Goal: Task Accomplishment & Management: Complete application form

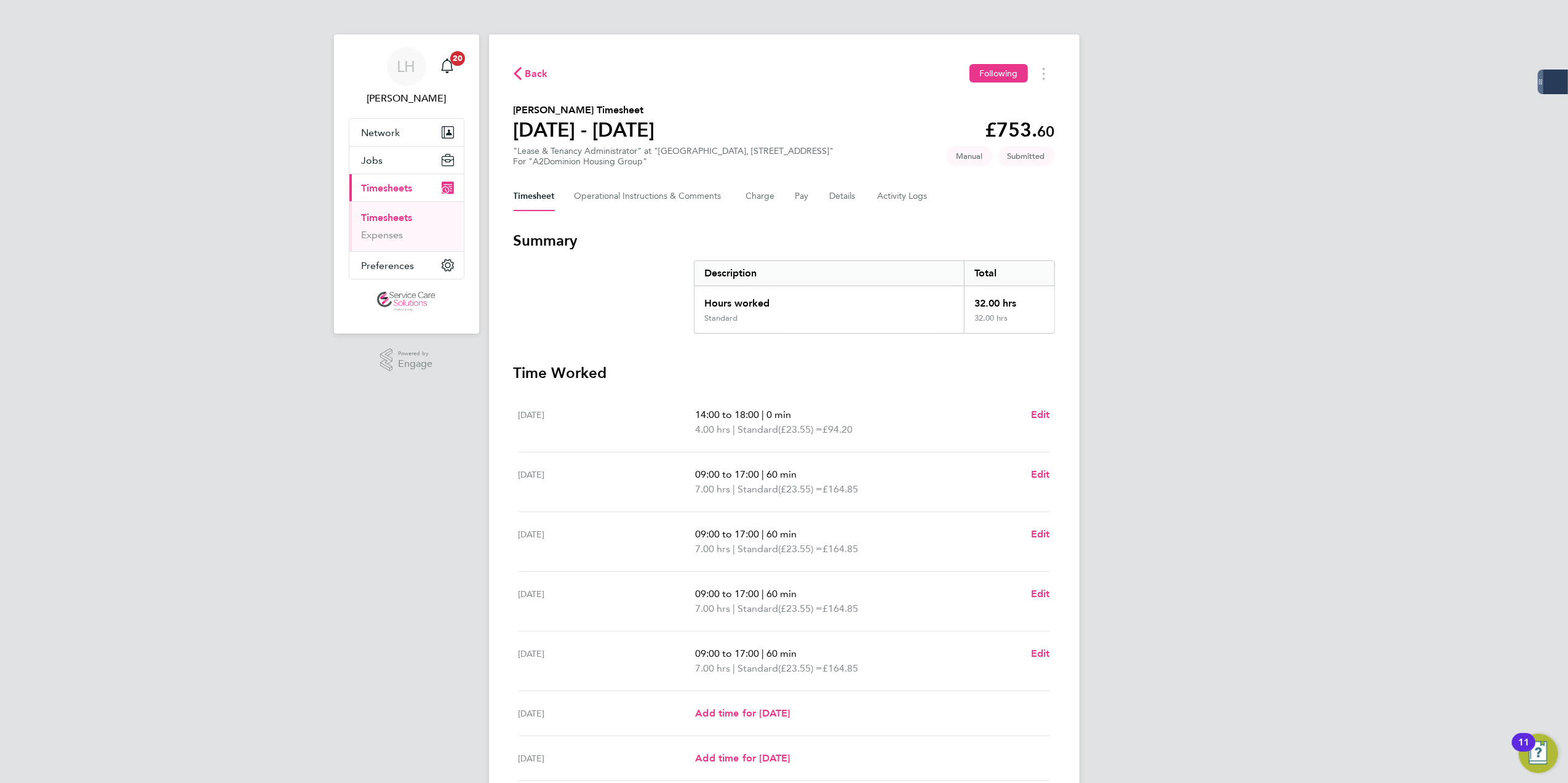
click at [377, 212] on link "Timesheets" at bounding box center [387, 218] width 51 height 12
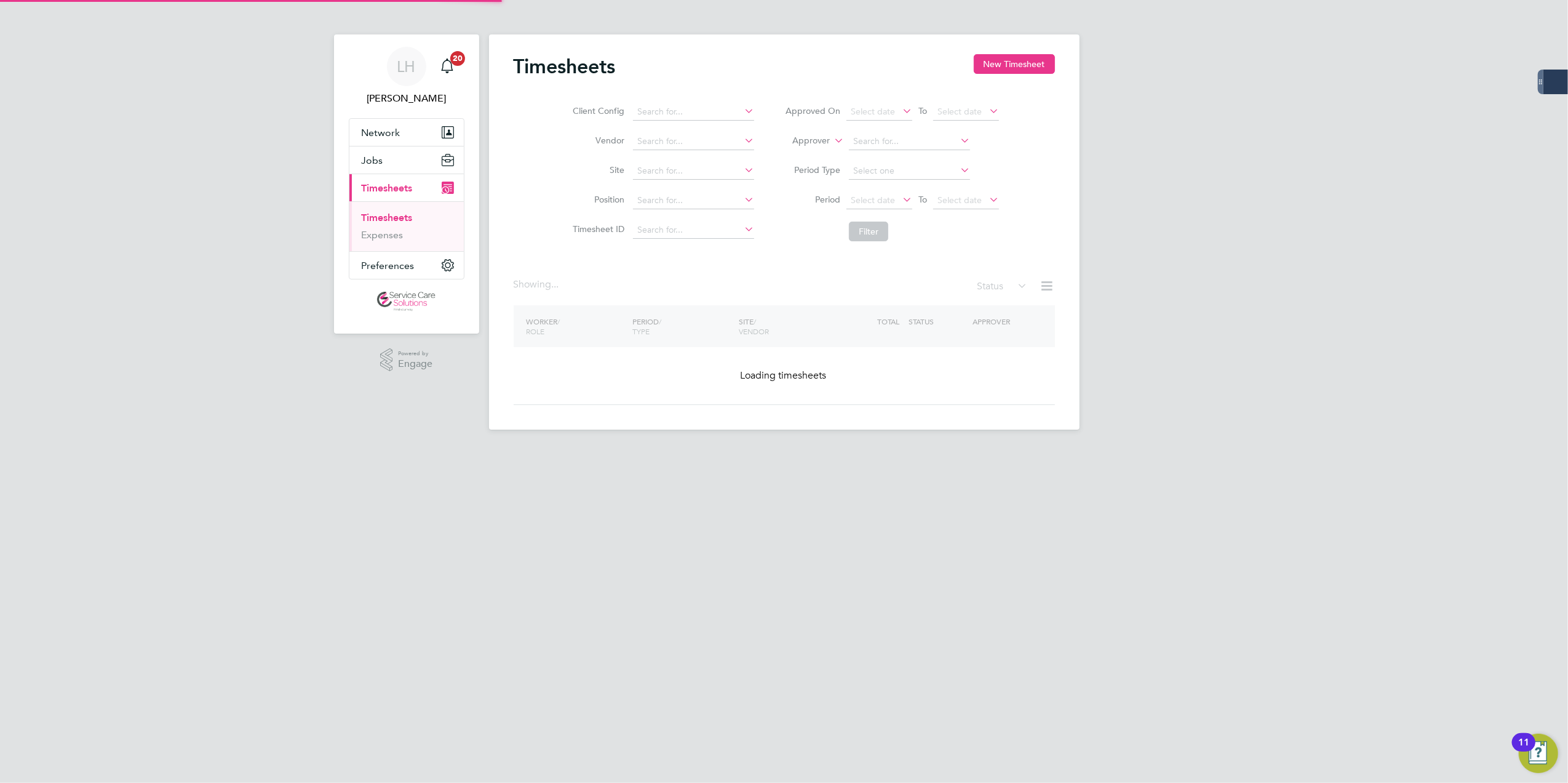
click at [0, 0] on div at bounding box center [0, 0] width 0 height 0
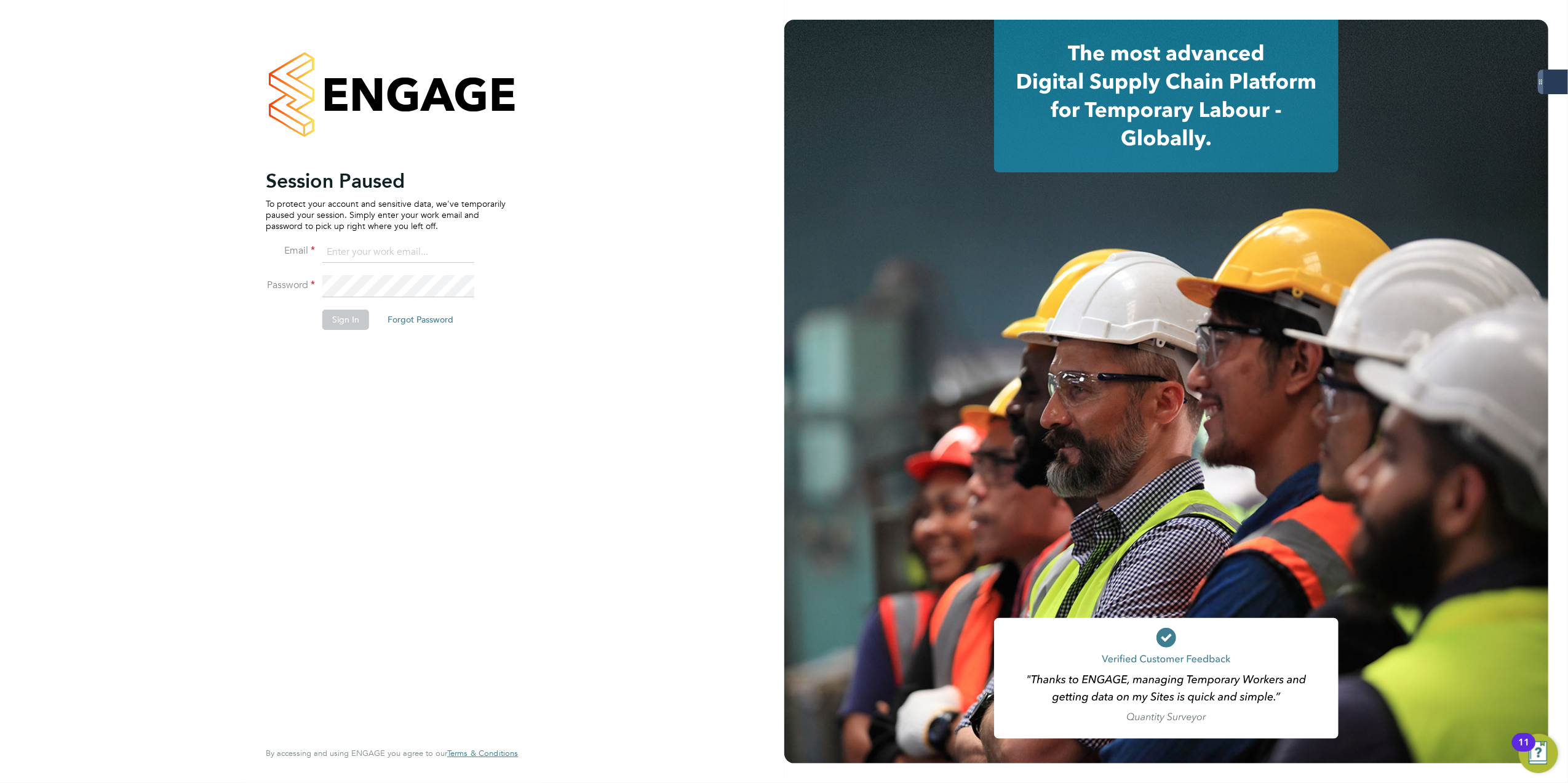
type input "Lewis.hodson@servicecare.org.uk"
click at [330, 318] on button "Sign In" at bounding box center [345, 319] width 47 height 20
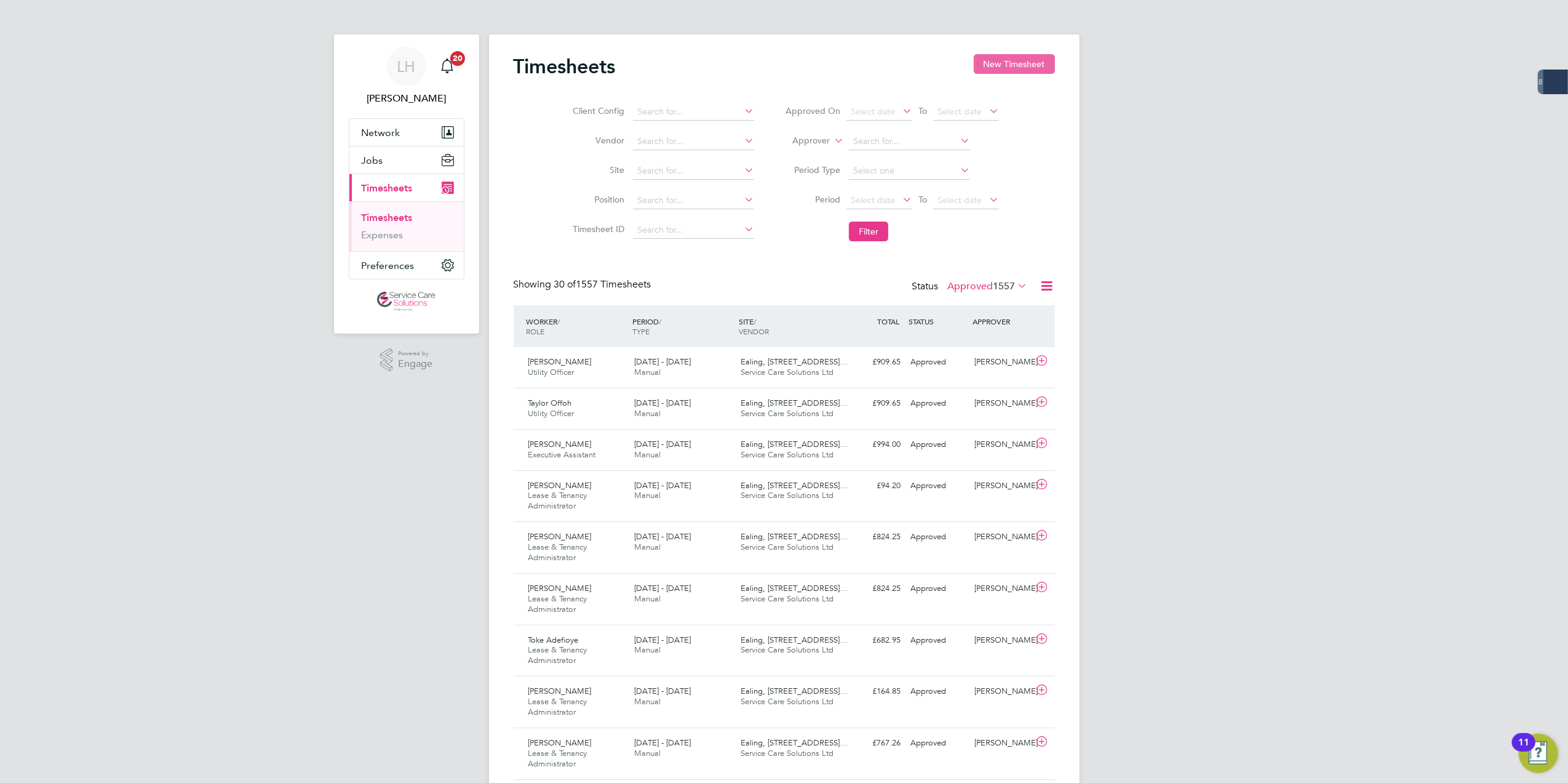
click at [1013, 55] on button "New Timesheet" at bounding box center [1014, 64] width 81 height 20
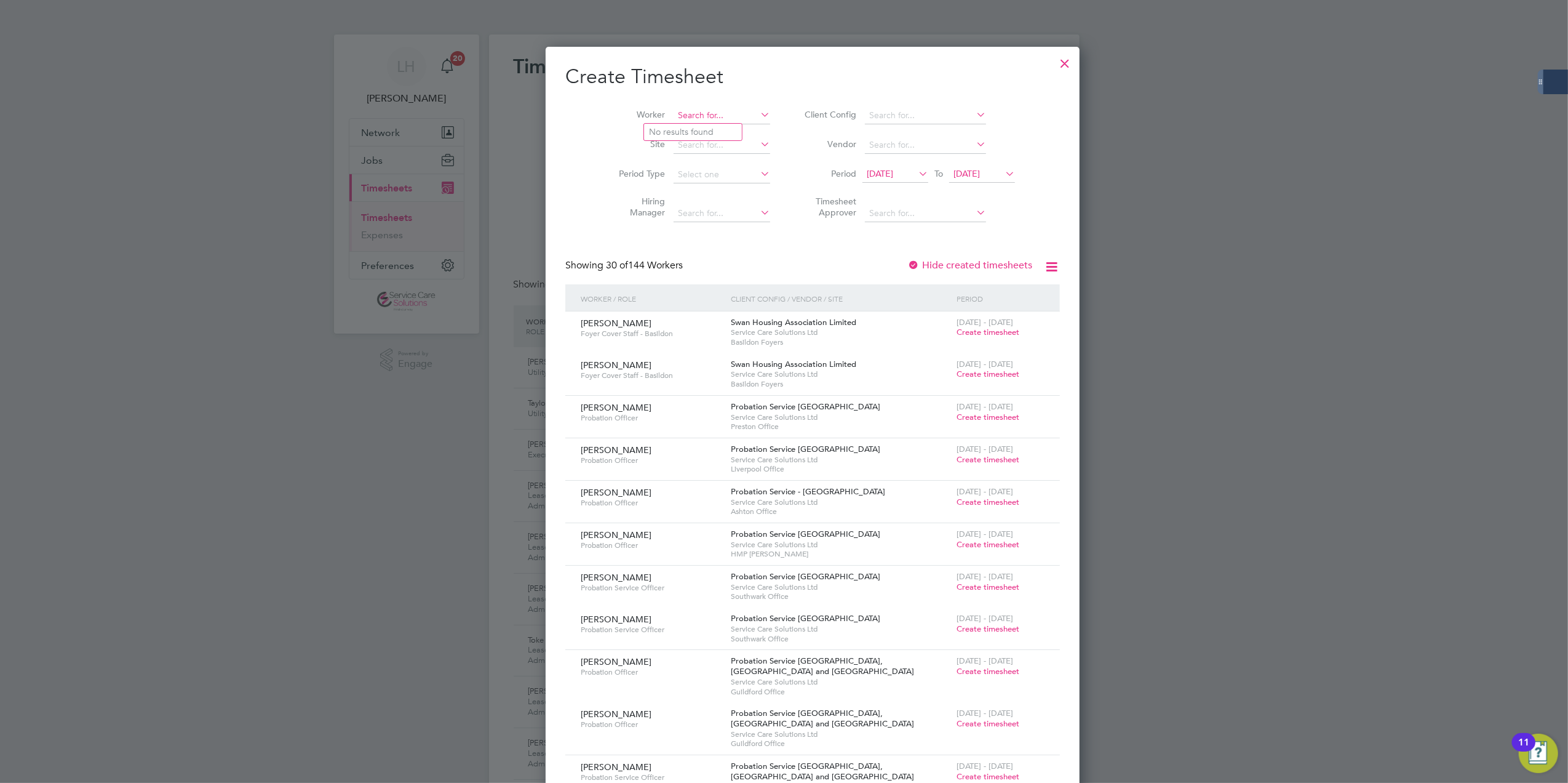
click at [687, 113] on input at bounding box center [722, 115] width 97 height 17
click at [706, 157] on li "Abig ail Shadare" at bounding box center [699, 166] width 111 height 17
type input "[PERSON_NAME]"
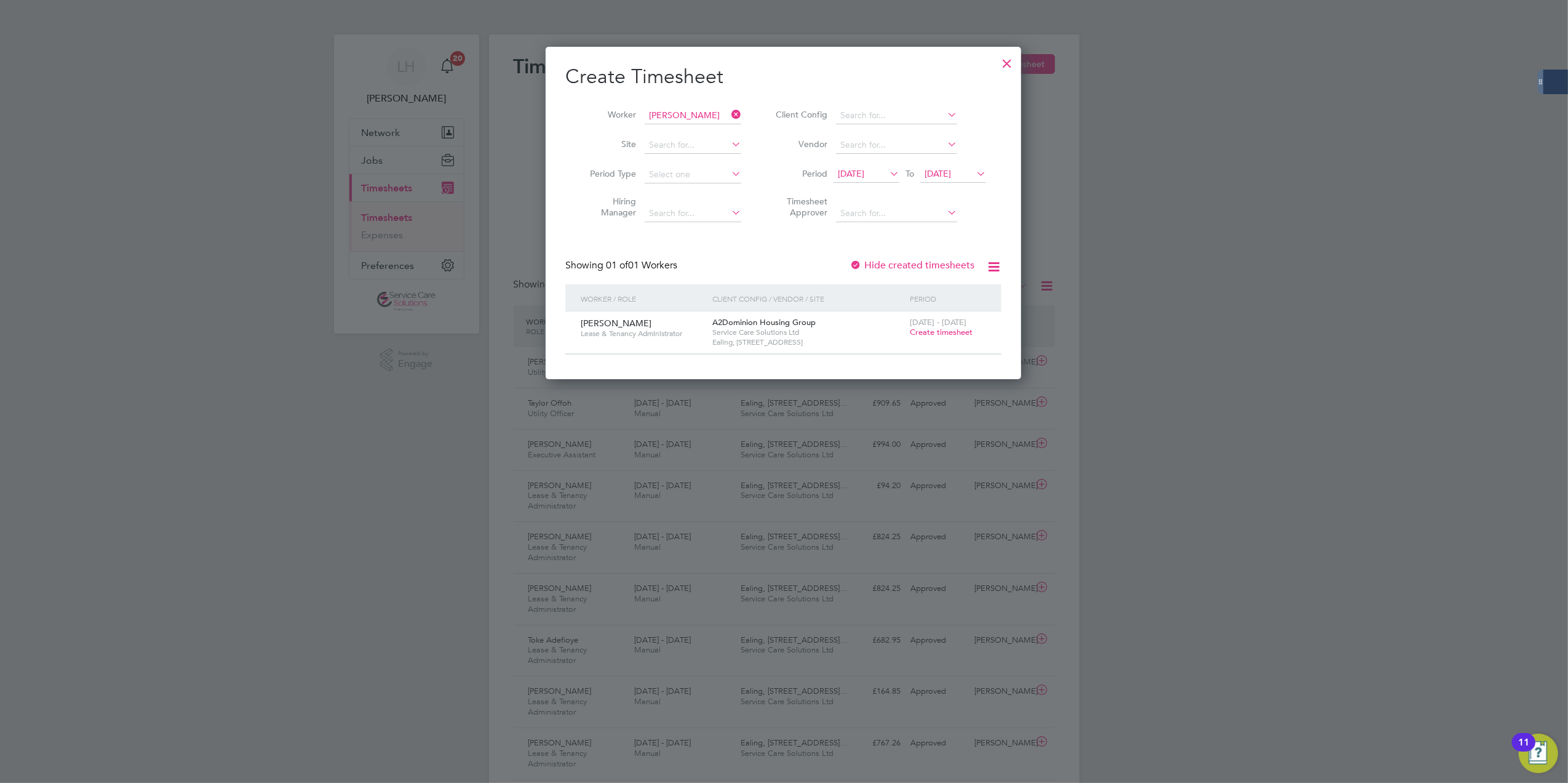
click at [966, 330] on span "Create timesheet" at bounding box center [941, 332] width 63 height 10
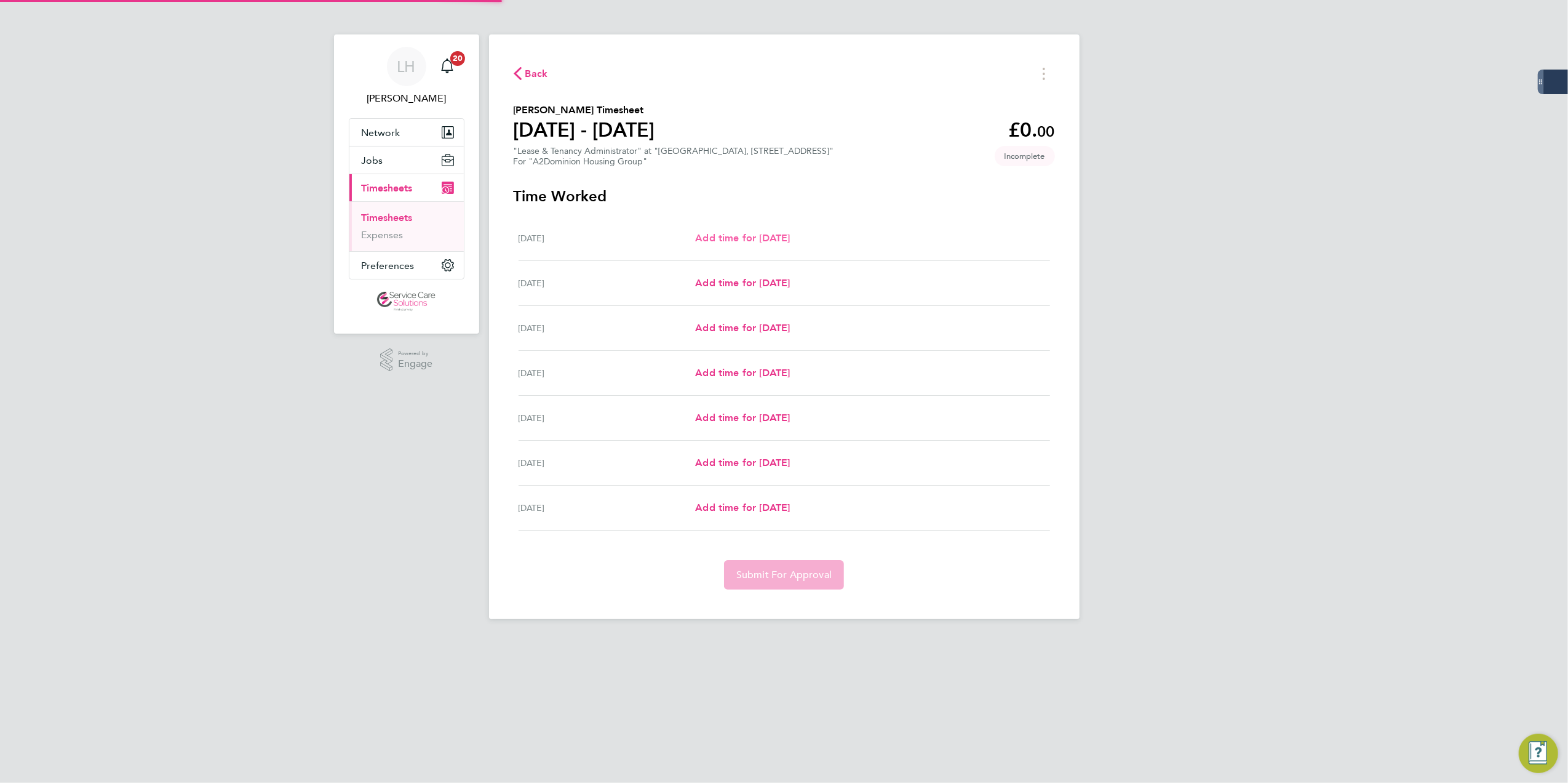
click at [783, 241] on span "Add time for [DATE]" at bounding box center [742, 238] width 94 height 12
select select "30"
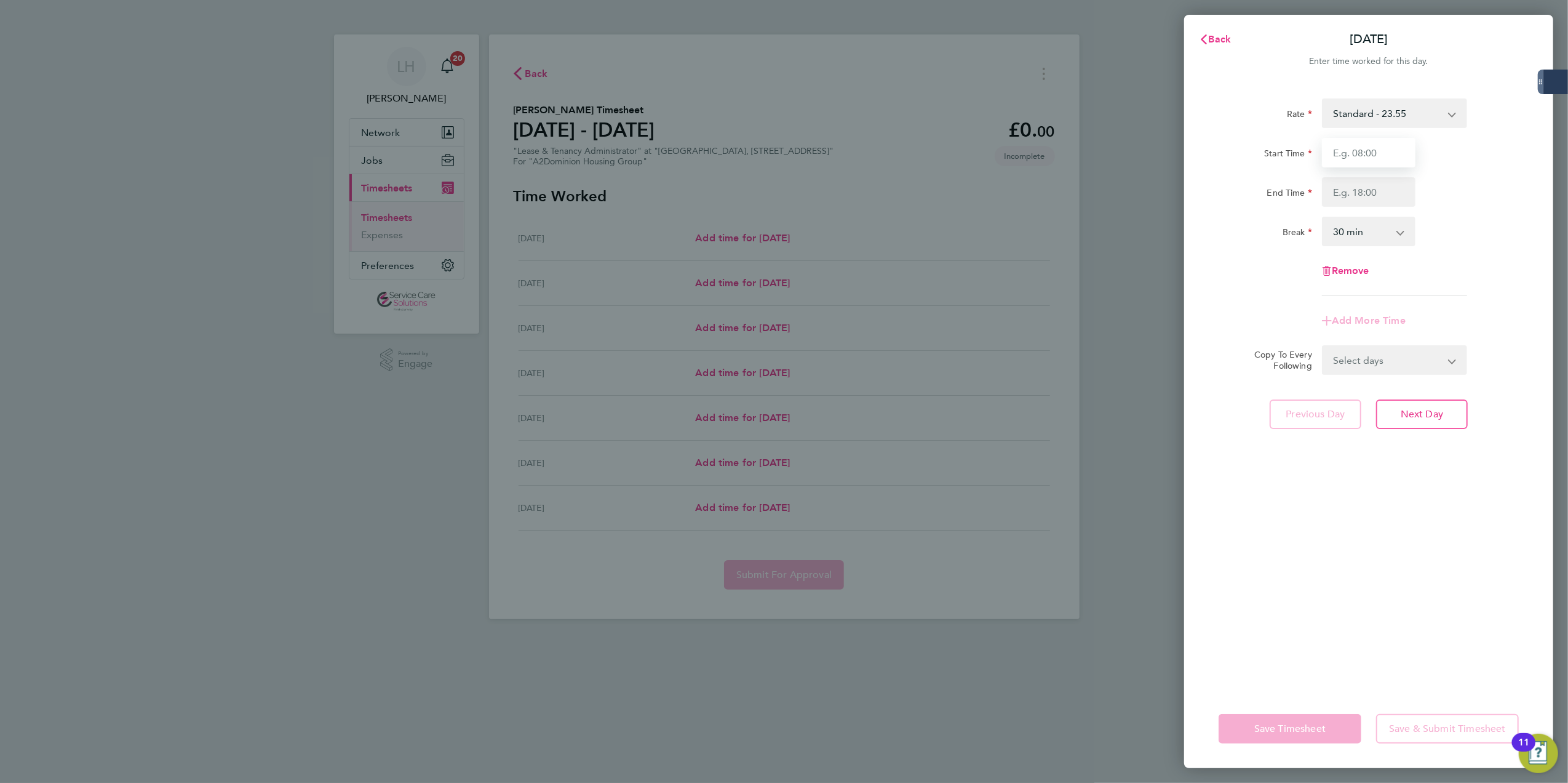
click at [1368, 146] on input "Start Time" at bounding box center [1369, 153] width 94 height 29
type input "08:00"
type input "16:00"
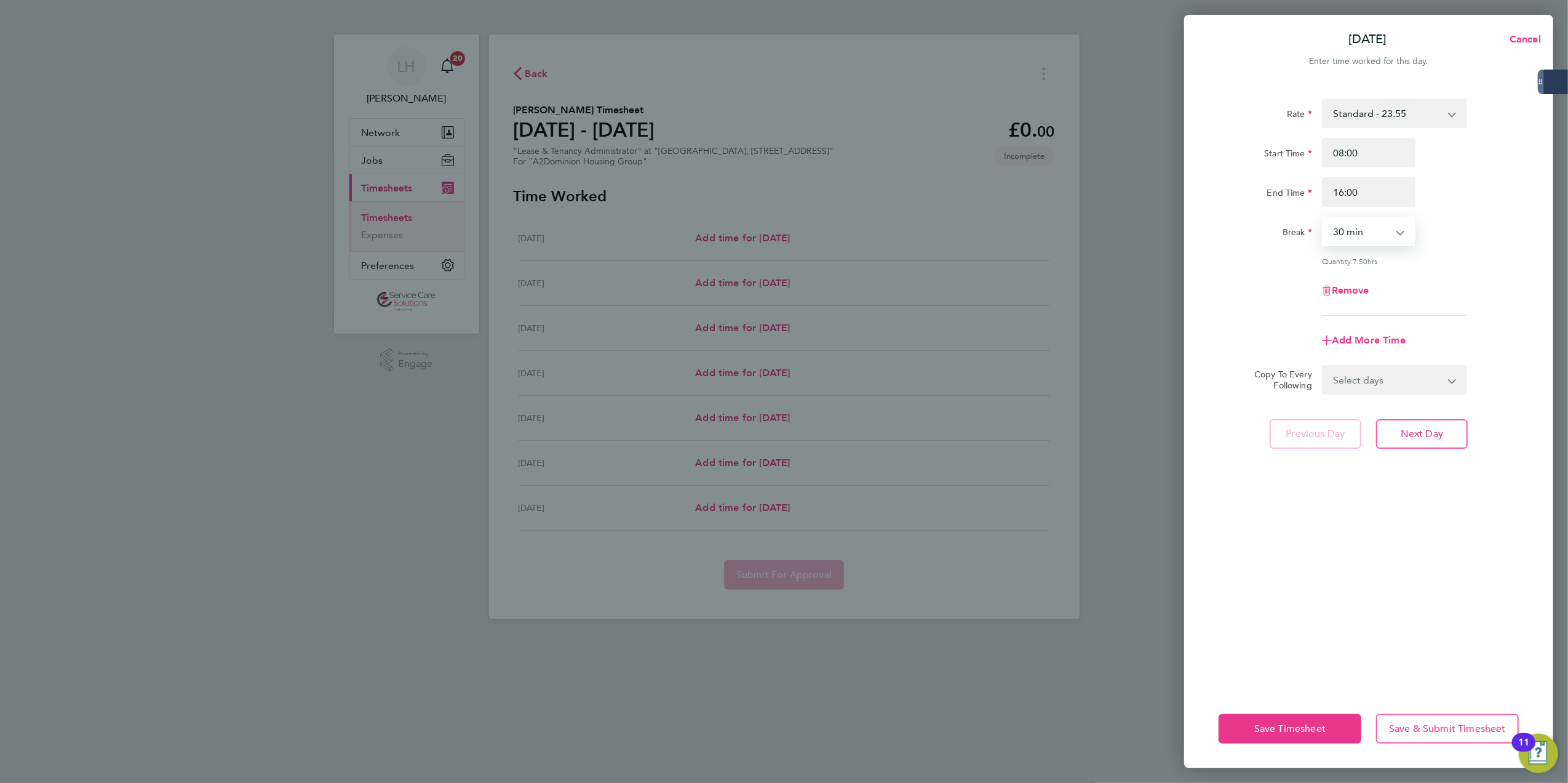
select select "60"
click at [1371, 389] on select "Select days Day Weekday (Mon-Fri) Weekend (Sat-Sun) [DATE] [DATE] [DATE] [DATE]…" at bounding box center [1388, 379] width 129 height 27
select select "WEEKDAY"
click at [1323, 366] on select "Select days Day Weekday (Mon-Fri) Weekend (Sat-Sun) [DATE] [DATE] [DATE] [DATE]…" at bounding box center [1388, 379] width 129 height 27
select select "[DATE]"
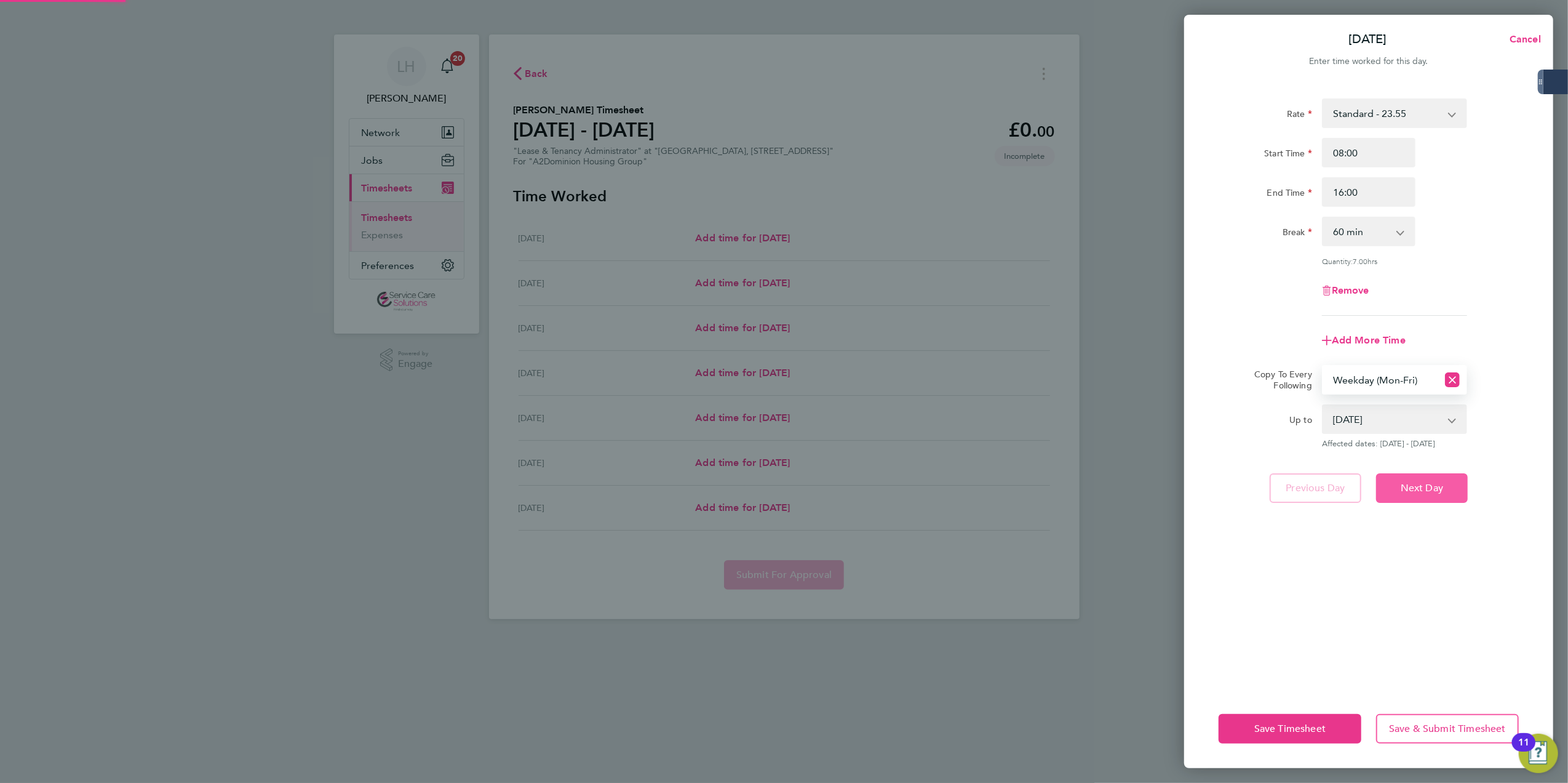
click at [1425, 477] on button "Next Day" at bounding box center [1421, 488] width 92 height 29
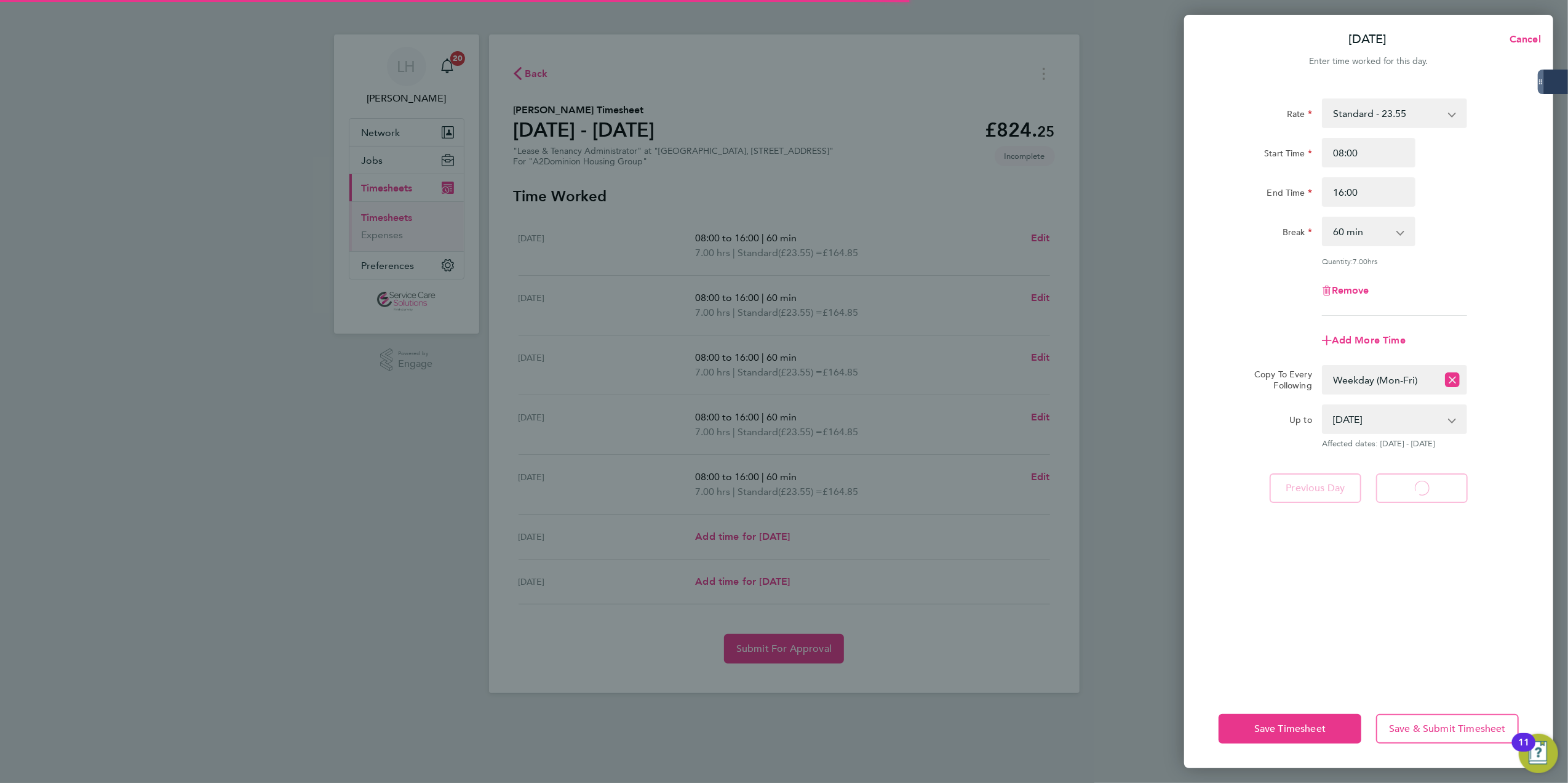
select select "60"
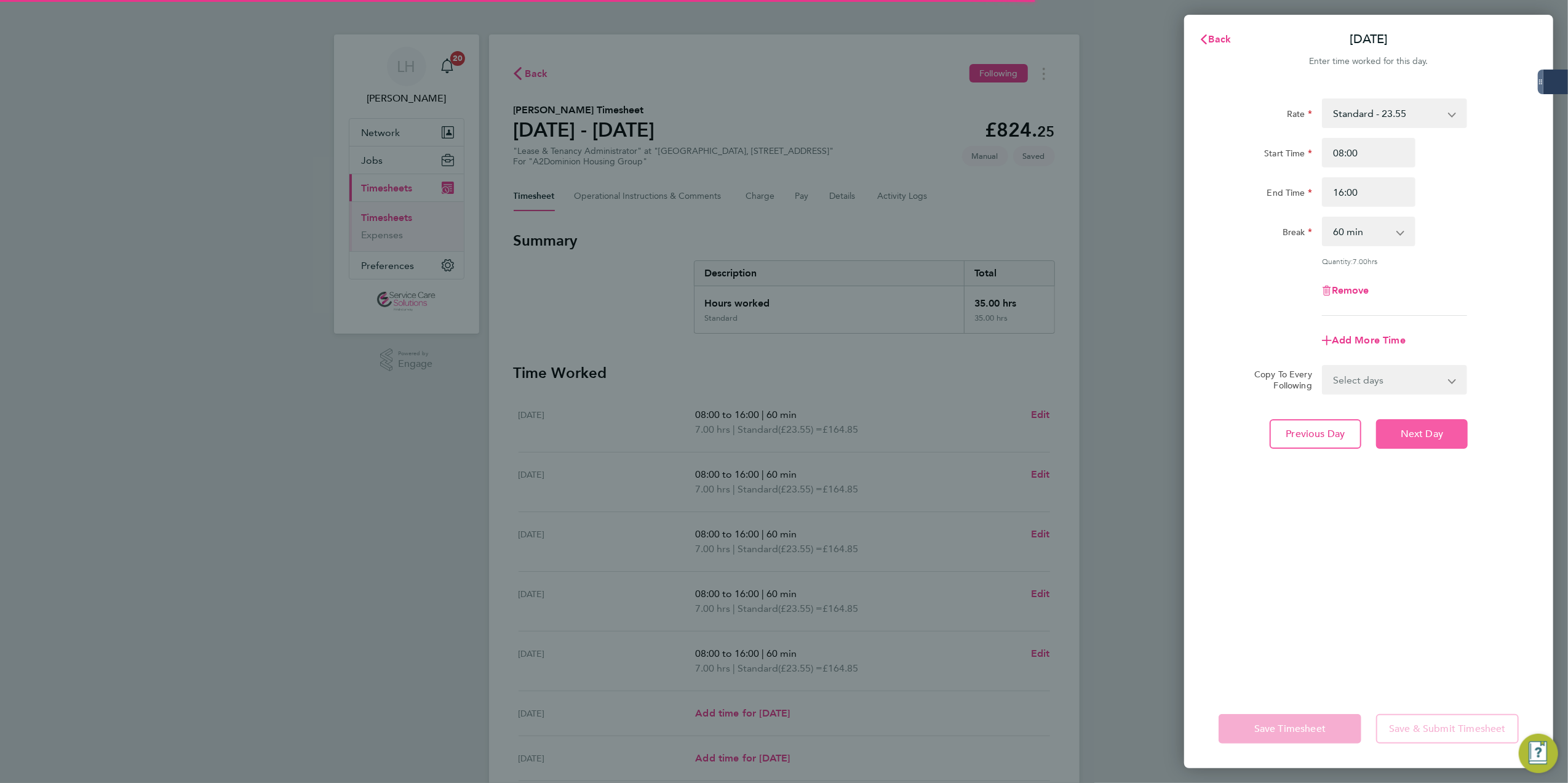
click at [1411, 439] on button "Next Day" at bounding box center [1421, 434] width 92 height 29
select select "60"
click at [1411, 438] on span "Next Day" at bounding box center [1422, 434] width 43 height 13
select select "60"
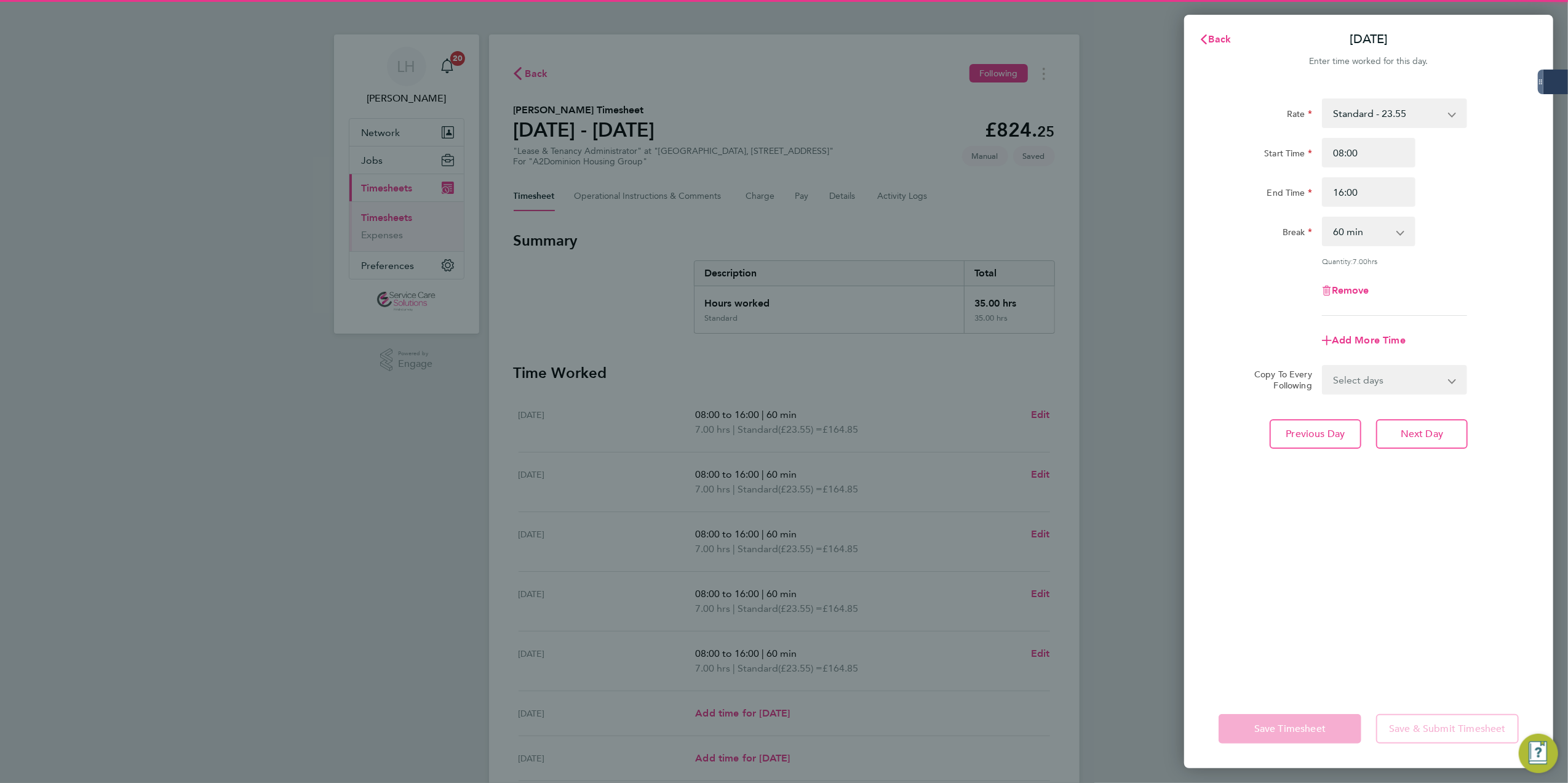
click at [1352, 295] on div "Remove" at bounding box center [1369, 290] width 104 height 29
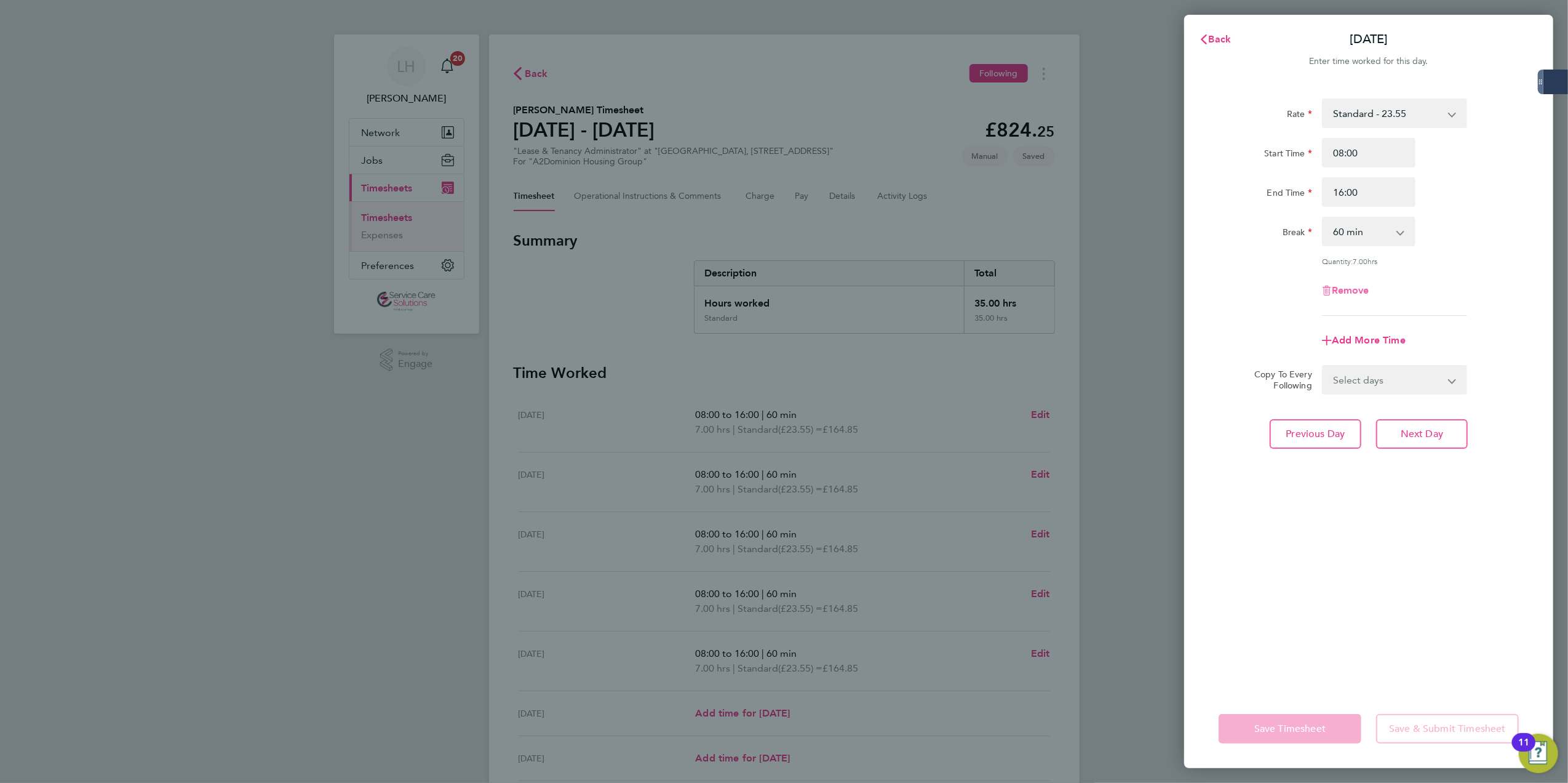
click at [1353, 288] on span "Remove" at bounding box center [1350, 290] width 38 height 12
select select "null"
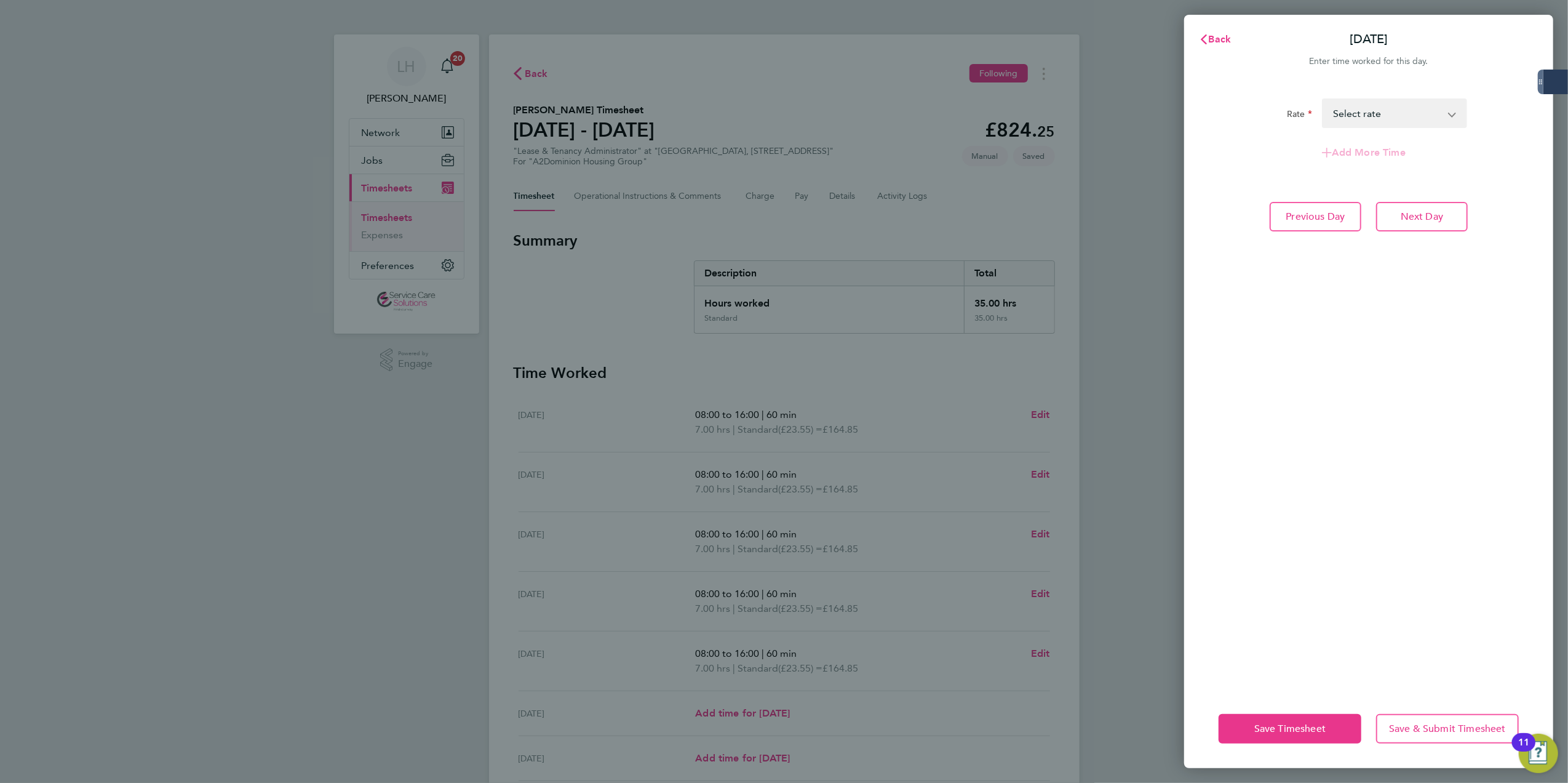
click at [1318, 192] on div "Rate Standard - 23.55 Select rate Add More Time Previous Day Next Day" at bounding box center [1369, 386] width 369 height 605
click at [1309, 225] on button "Previous Day" at bounding box center [1315, 216] width 92 height 29
select select "60"
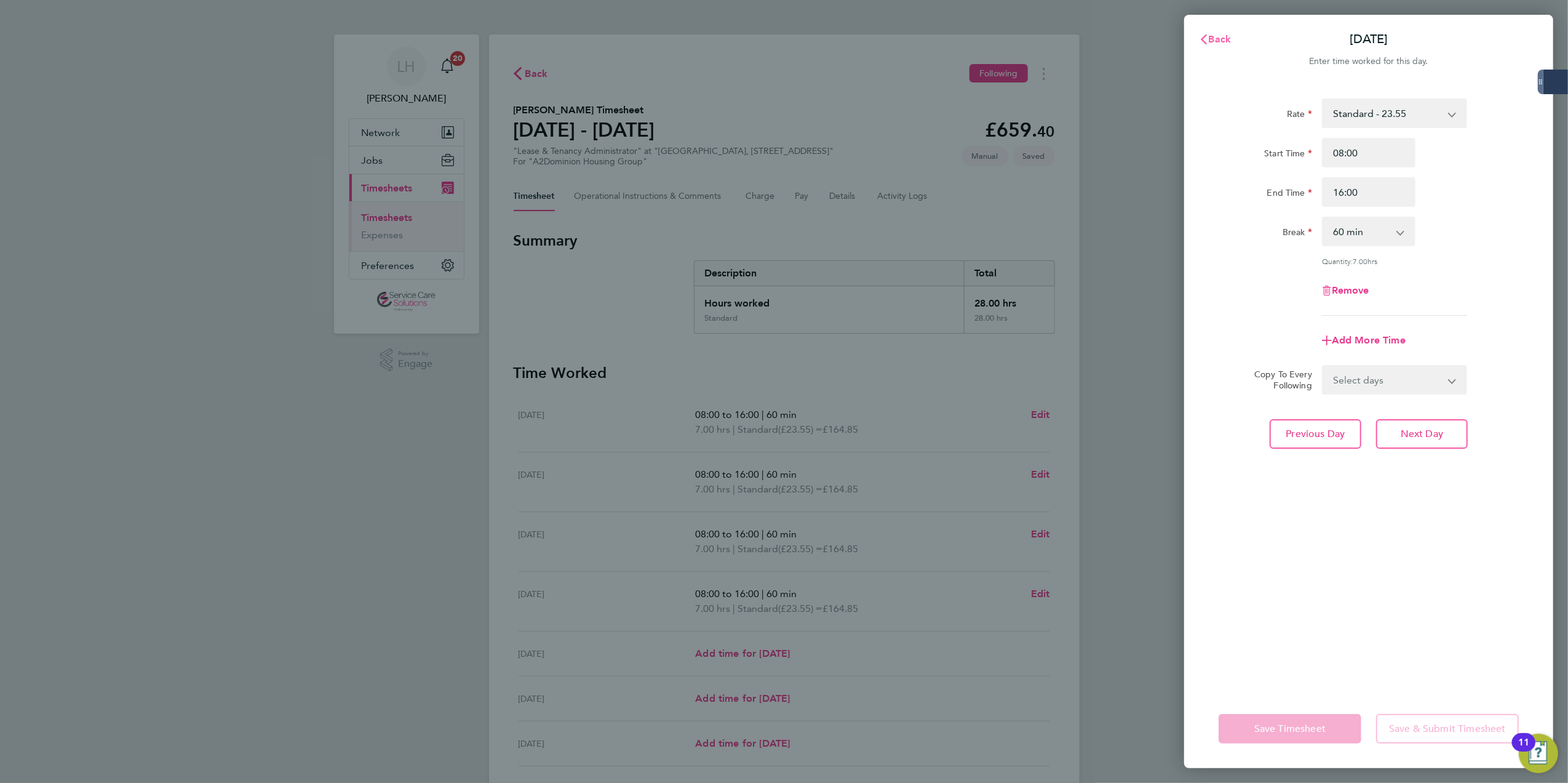
drag, startPoint x: 1233, startPoint y: 38, endPoint x: 1076, endPoint y: 167, distance: 203.2
click at [1232, 38] on button "Back" at bounding box center [1215, 39] width 57 height 24
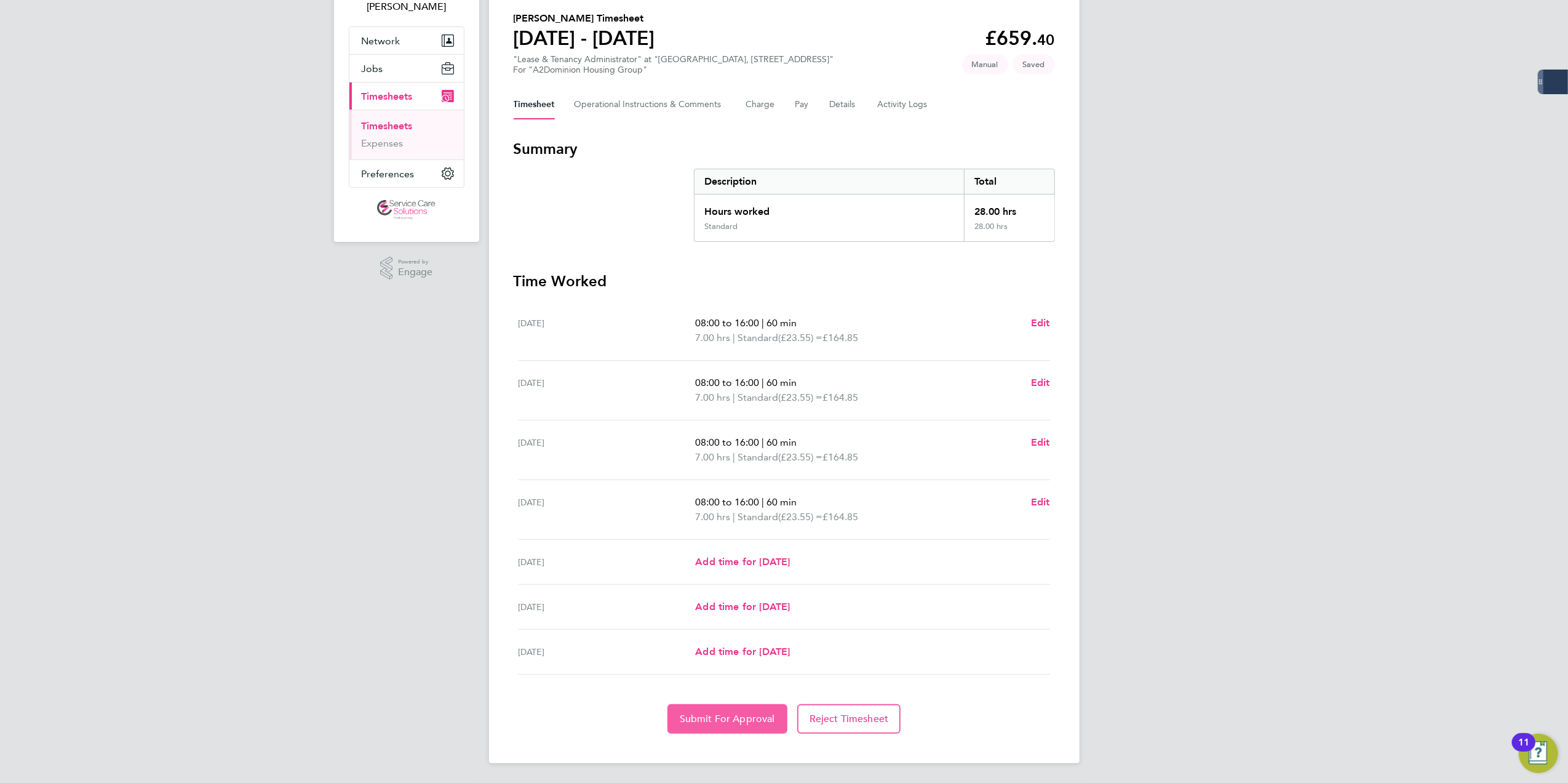
click at [717, 717] on span "Submit For Approval" at bounding box center [727, 719] width 95 height 13
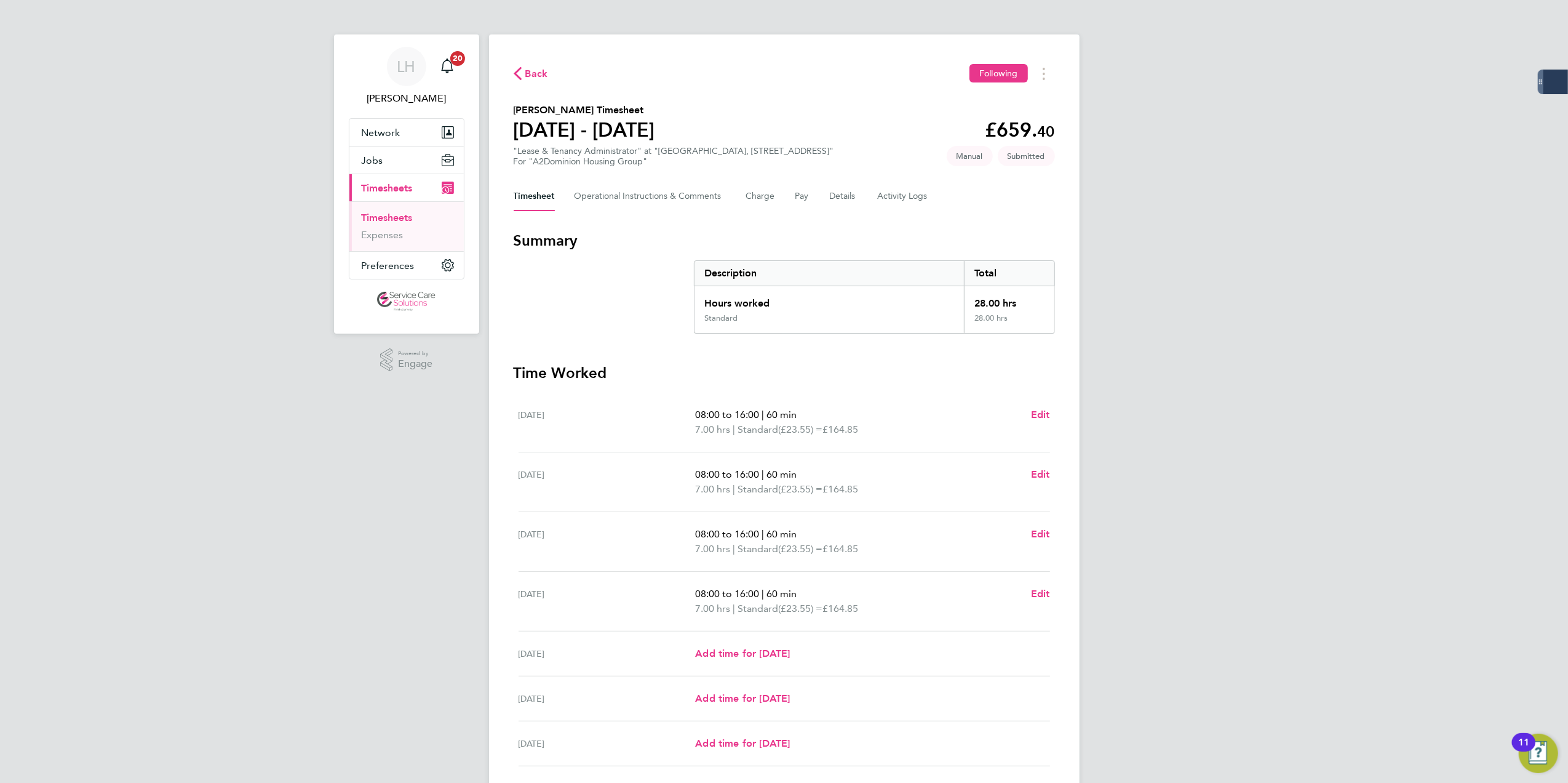
drag, startPoint x: 389, startPoint y: 217, endPoint x: 465, endPoint y: 200, distance: 77.9
click at [389, 217] on link "Timesheets" at bounding box center [387, 218] width 51 height 12
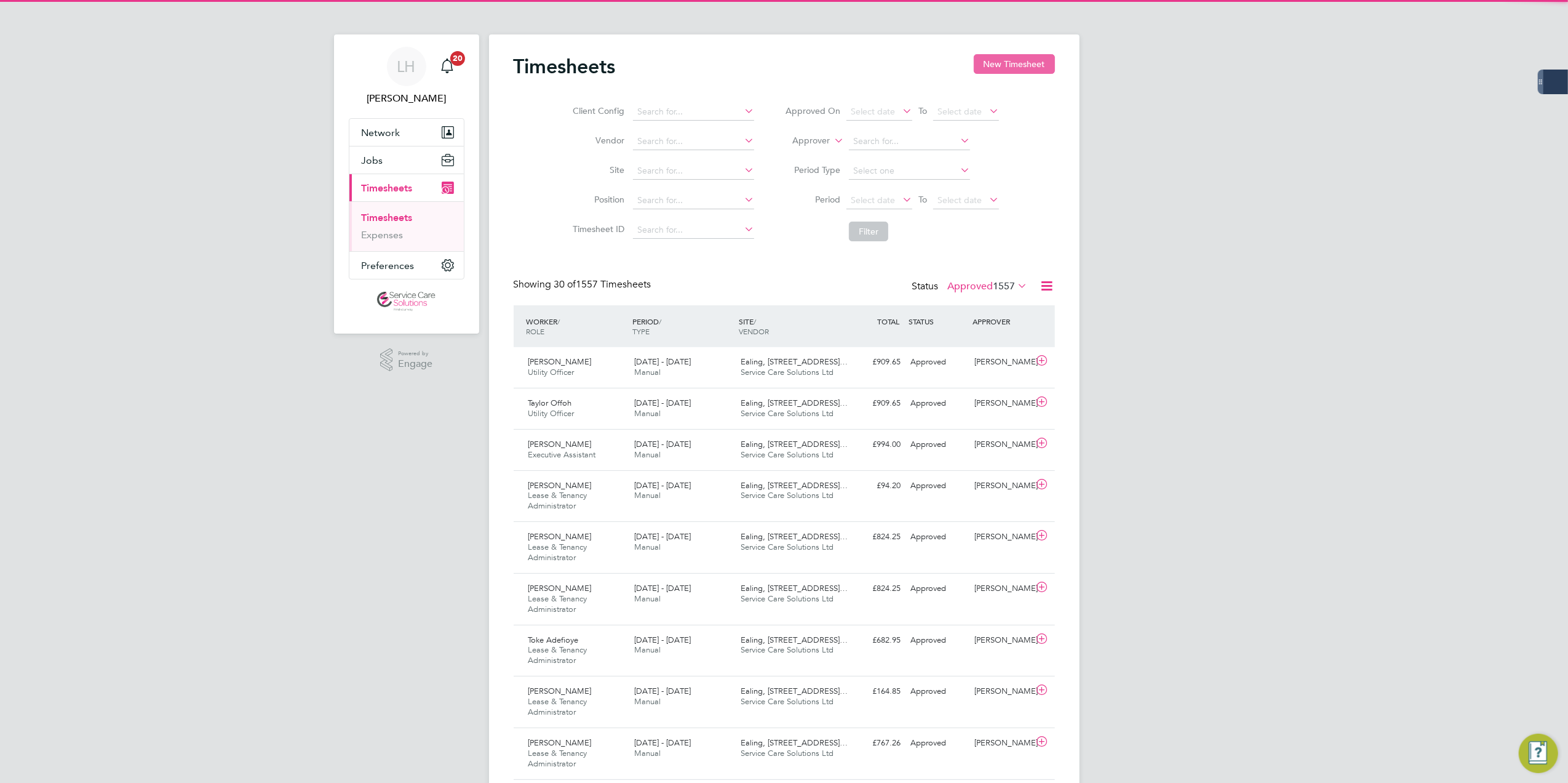
scroll to position [31, 107]
click at [988, 66] on button "New Timesheet" at bounding box center [1014, 64] width 81 height 20
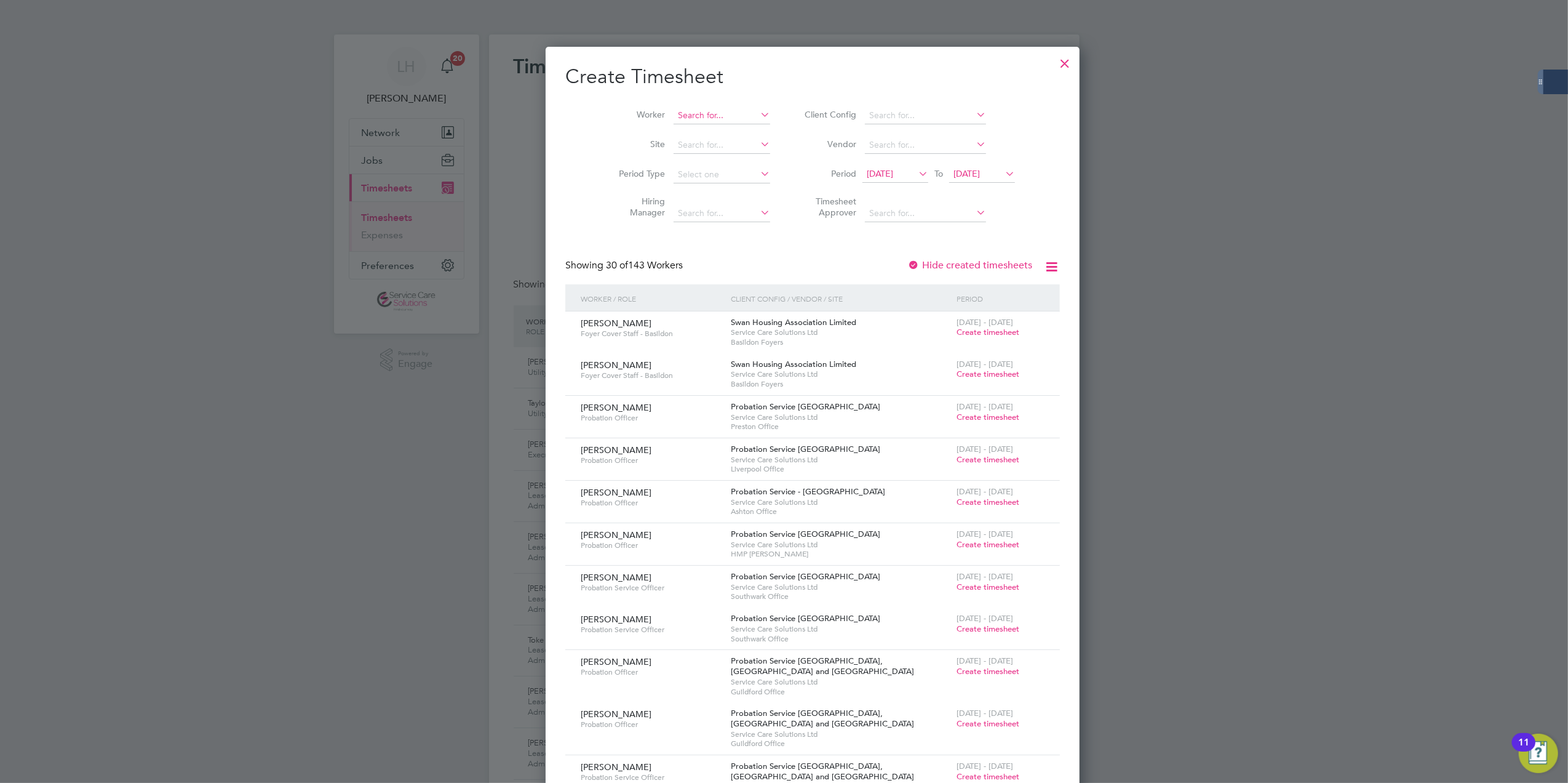
click at [673, 108] on input at bounding box center [722, 115] width 97 height 17
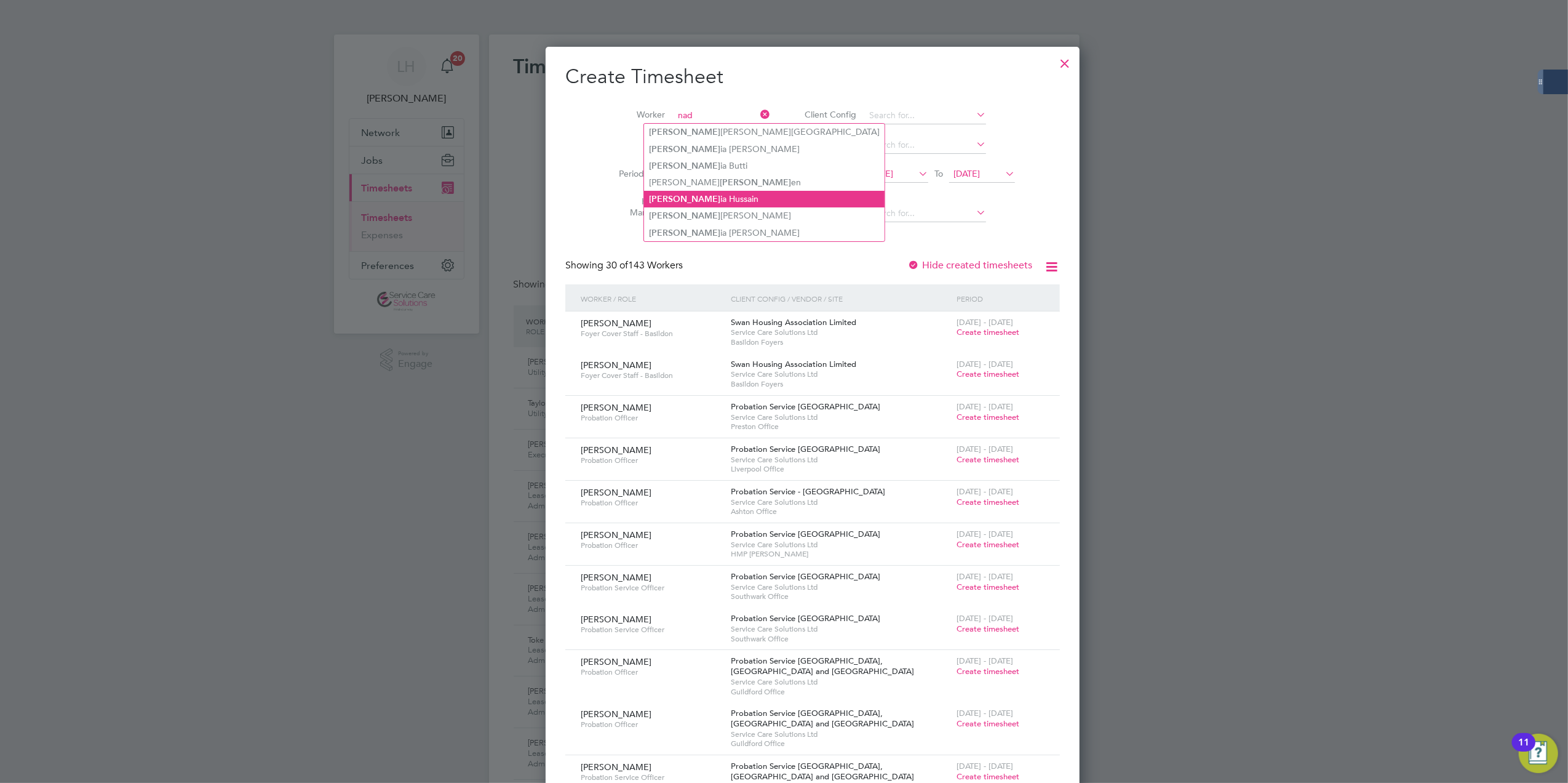
click at [709, 192] on li "Nad ia Hussain" at bounding box center [764, 199] width 241 height 17
type input "[PERSON_NAME]"
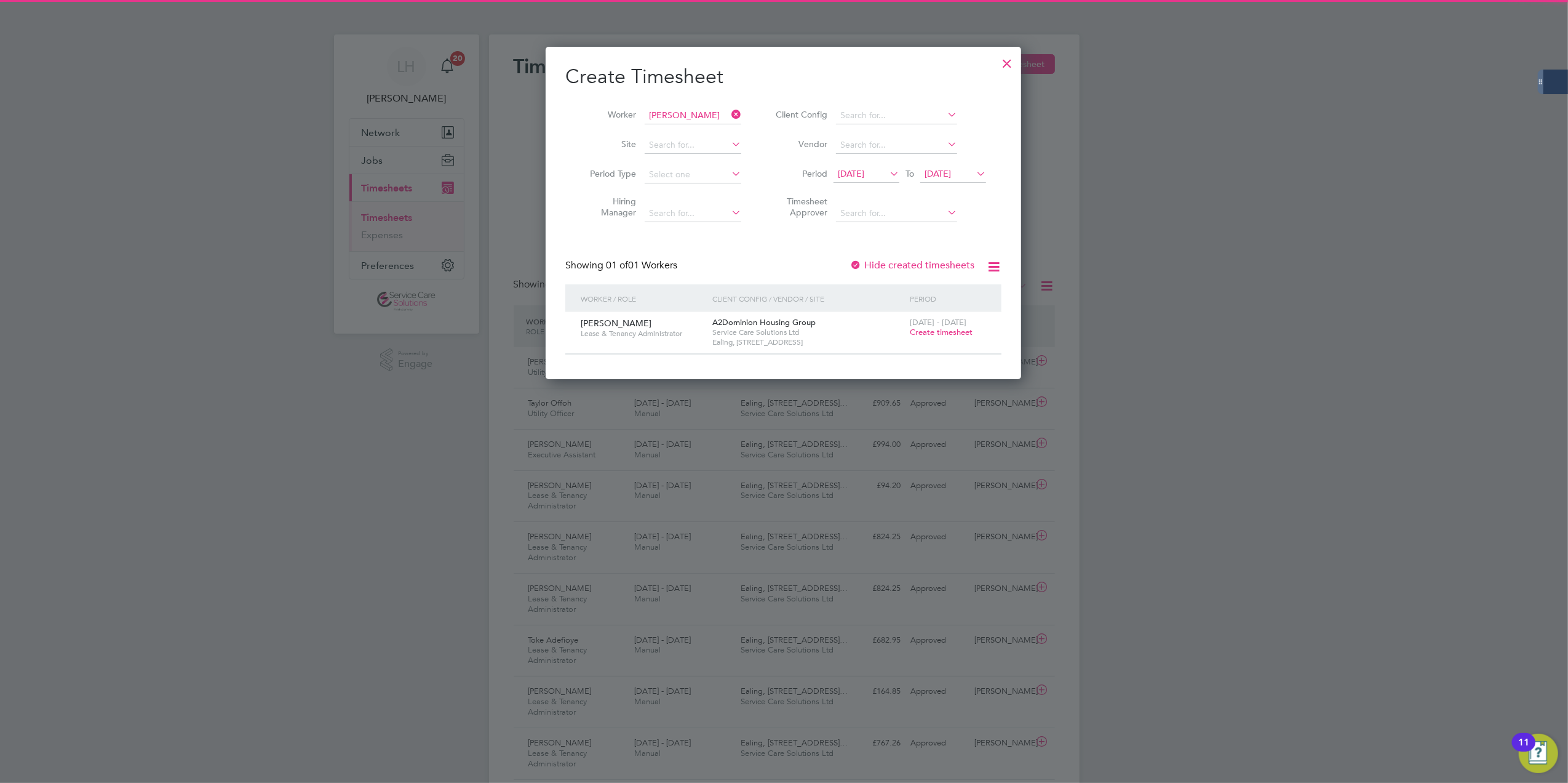
click at [939, 326] on div "[DATE] - [DATE] Create timesheet" at bounding box center [948, 327] width 83 height 33
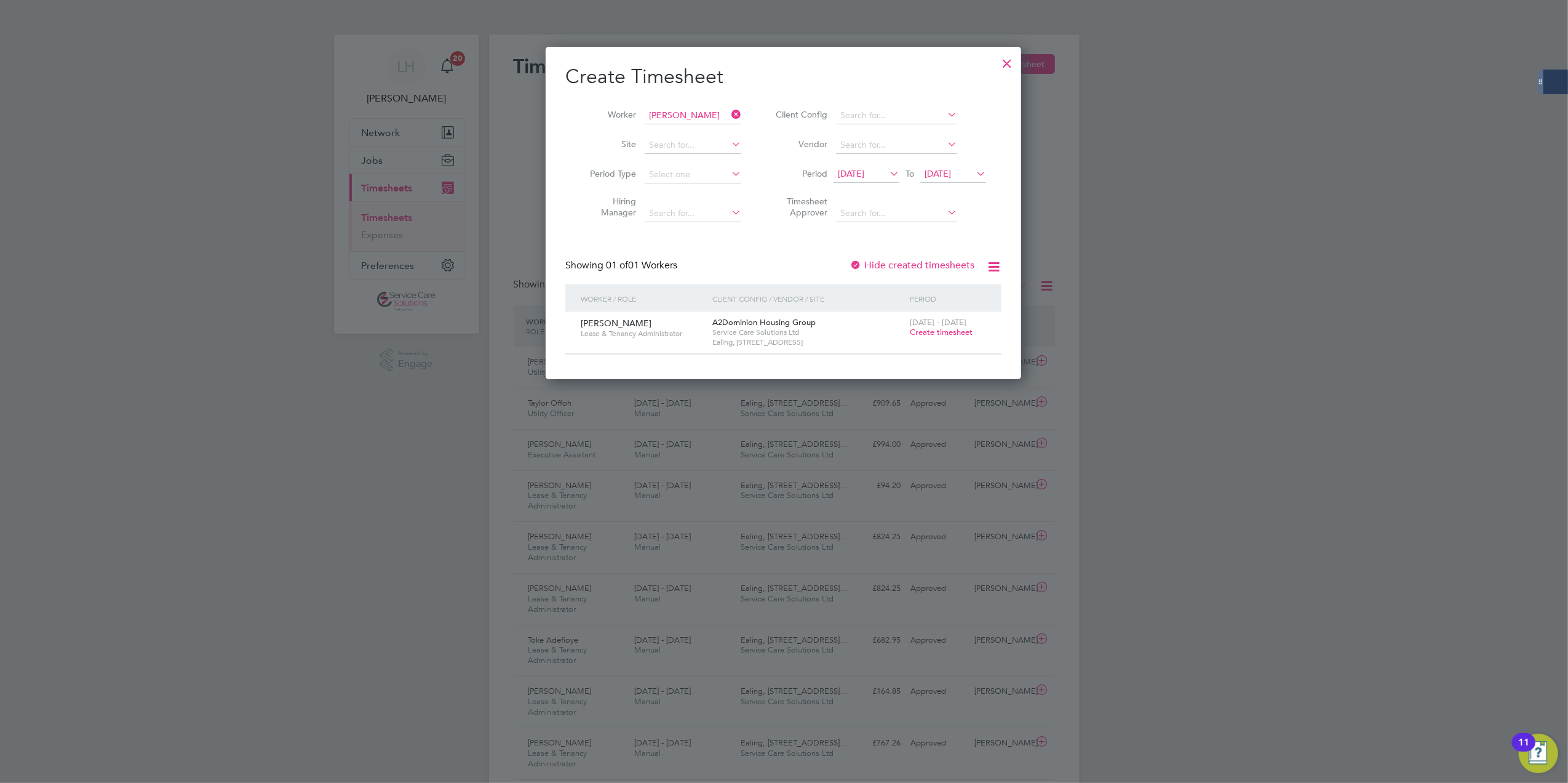
click at [942, 330] on span "Create timesheet" at bounding box center [941, 332] width 63 height 10
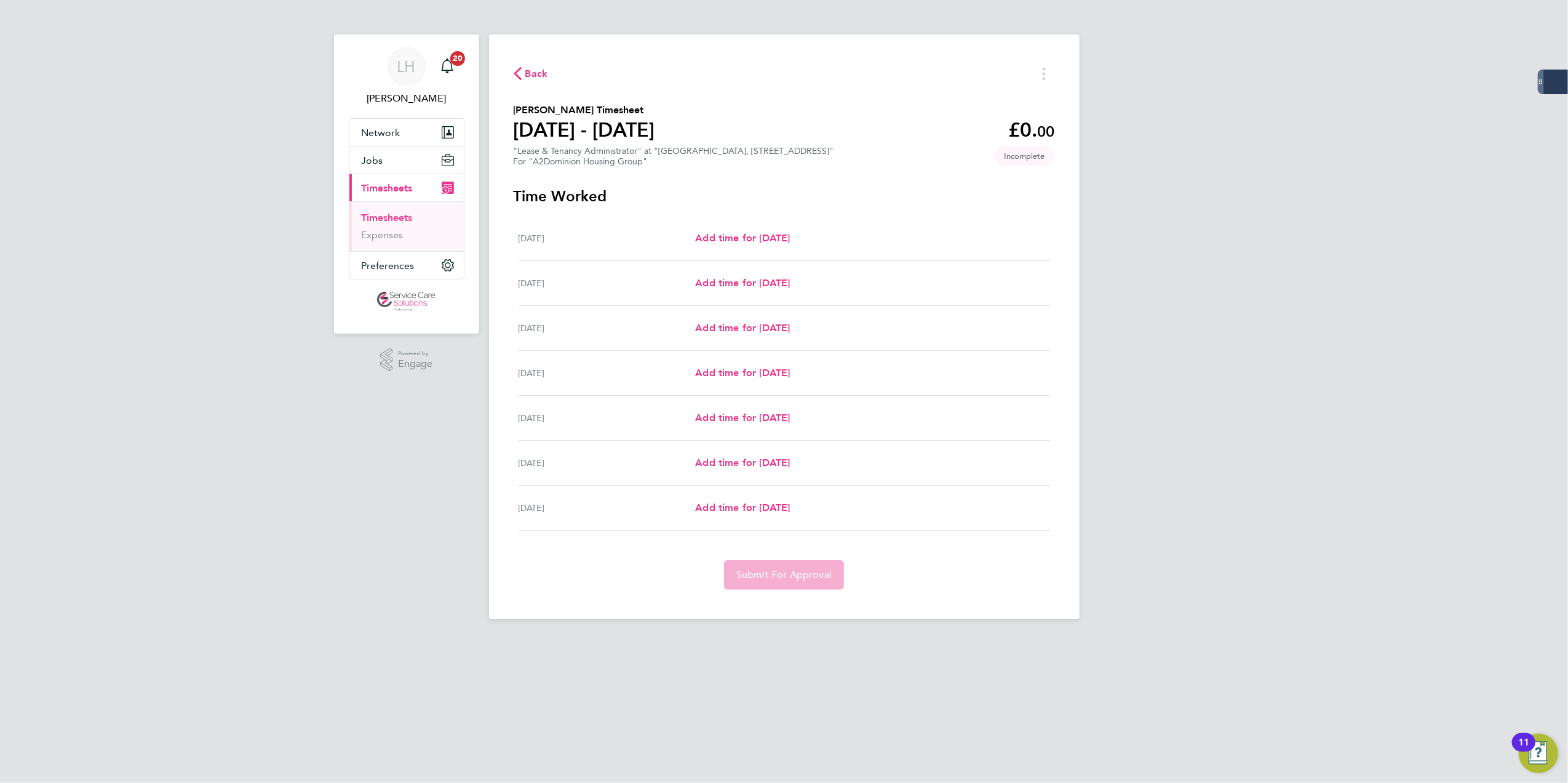
click at [770, 248] on div "[DATE] Add time for [DATE] Add time for [DATE]" at bounding box center [784, 239] width 532 height 45
click at [770, 240] on span "Add time for [DATE]" at bounding box center [742, 238] width 94 height 12
select select "30"
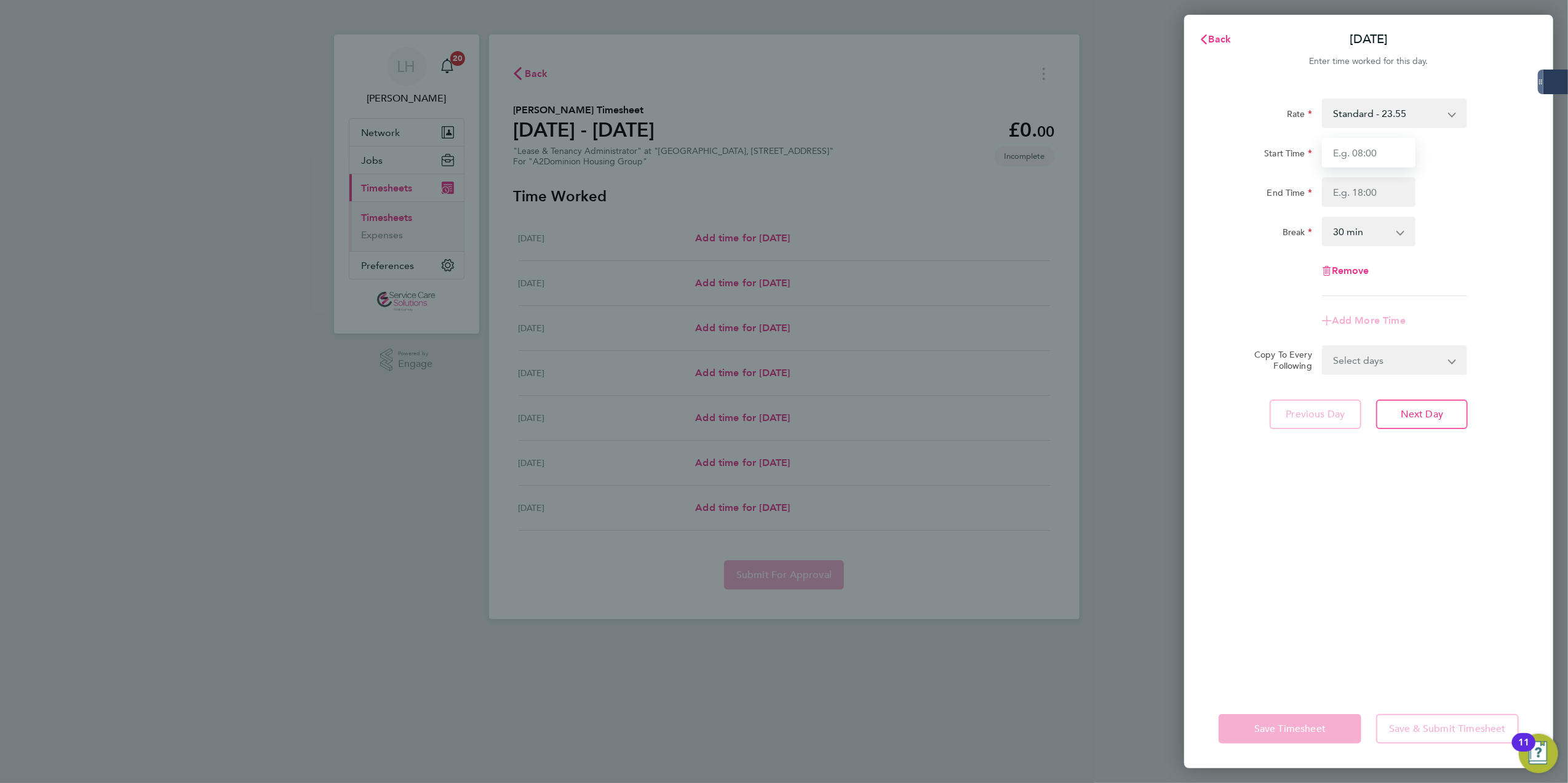
click at [1357, 161] on input "Start Time" at bounding box center [1369, 153] width 94 height 29
type input "10:00"
type input "18:00"
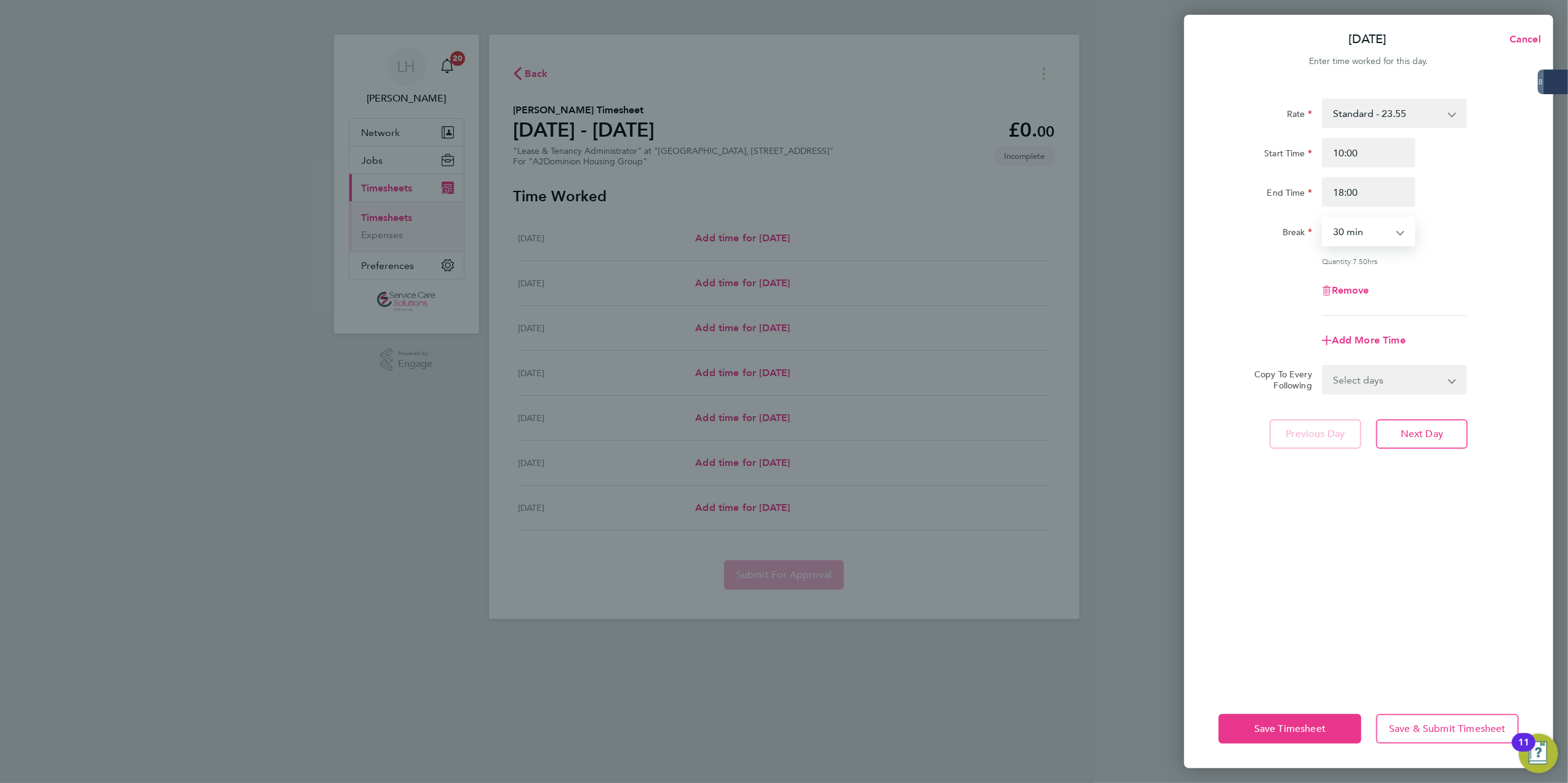
select select "60"
click at [1389, 387] on select "Select days Day Weekday (Mon-Fri) Weekend (Sat-Sun) [DATE] [DATE] [DATE] [DATE]…" at bounding box center [1388, 379] width 129 height 27
select select "TUE"
click at [1323, 366] on select "Select days Day Weekday (Mon-Fri) Weekend (Sat-Sun) [DATE] [DATE] [DATE] [DATE]…" at bounding box center [1388, 379] width 129 height 27
select select "[DATE]"
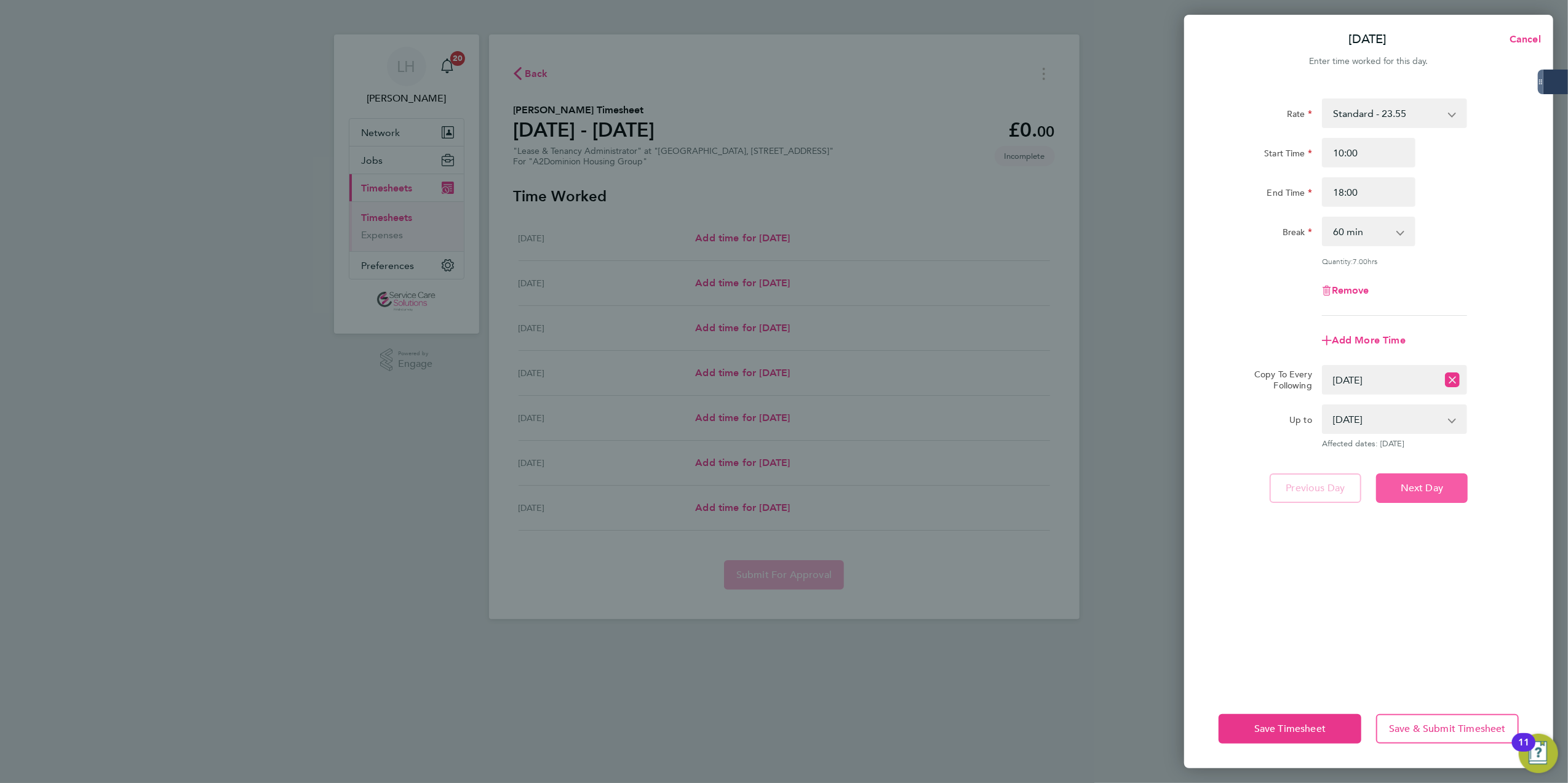
click at [1431, 473] on button "Next Day" at bounding box center [1421, 488] width 92 height 29
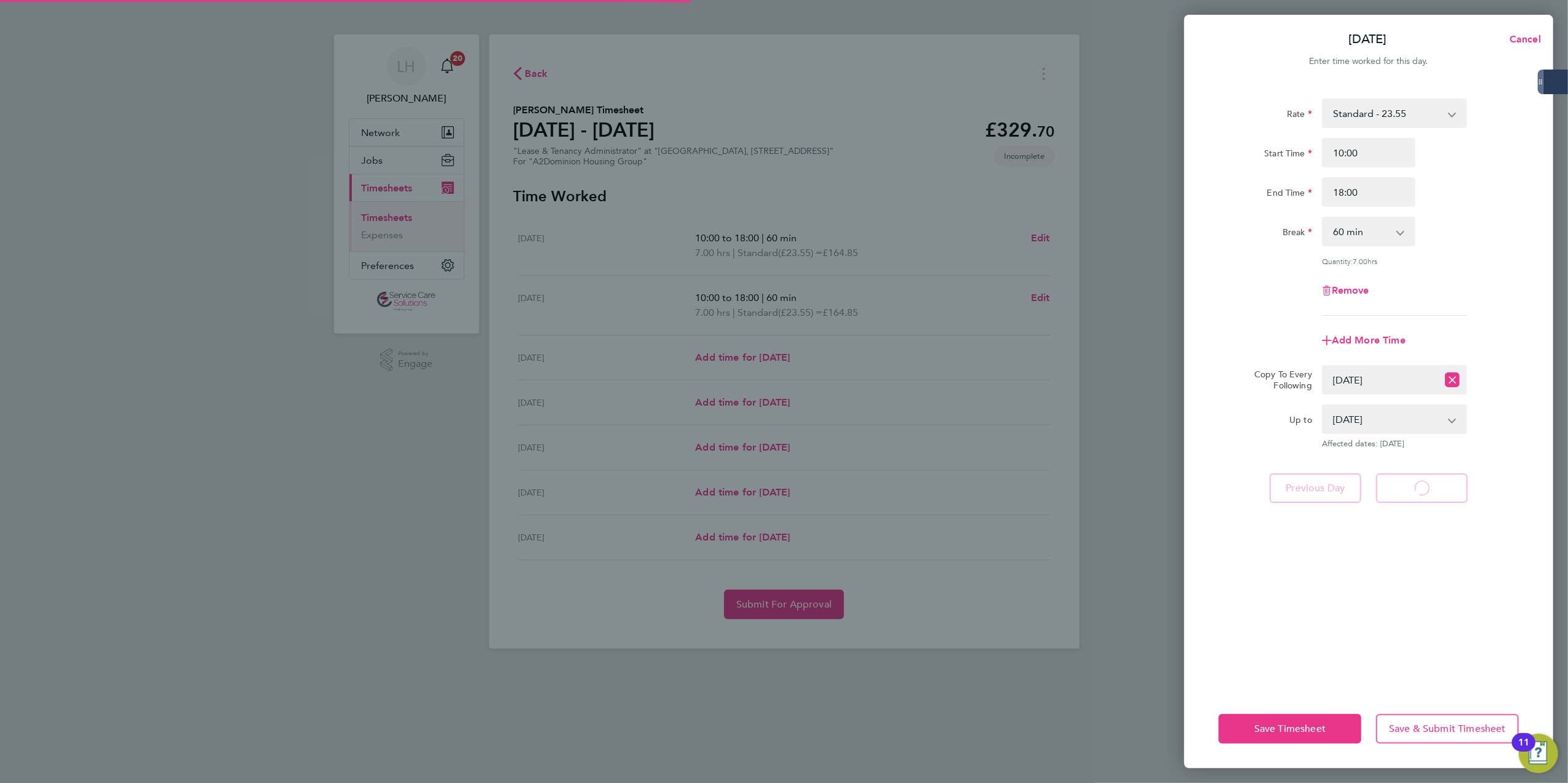
select select "60"
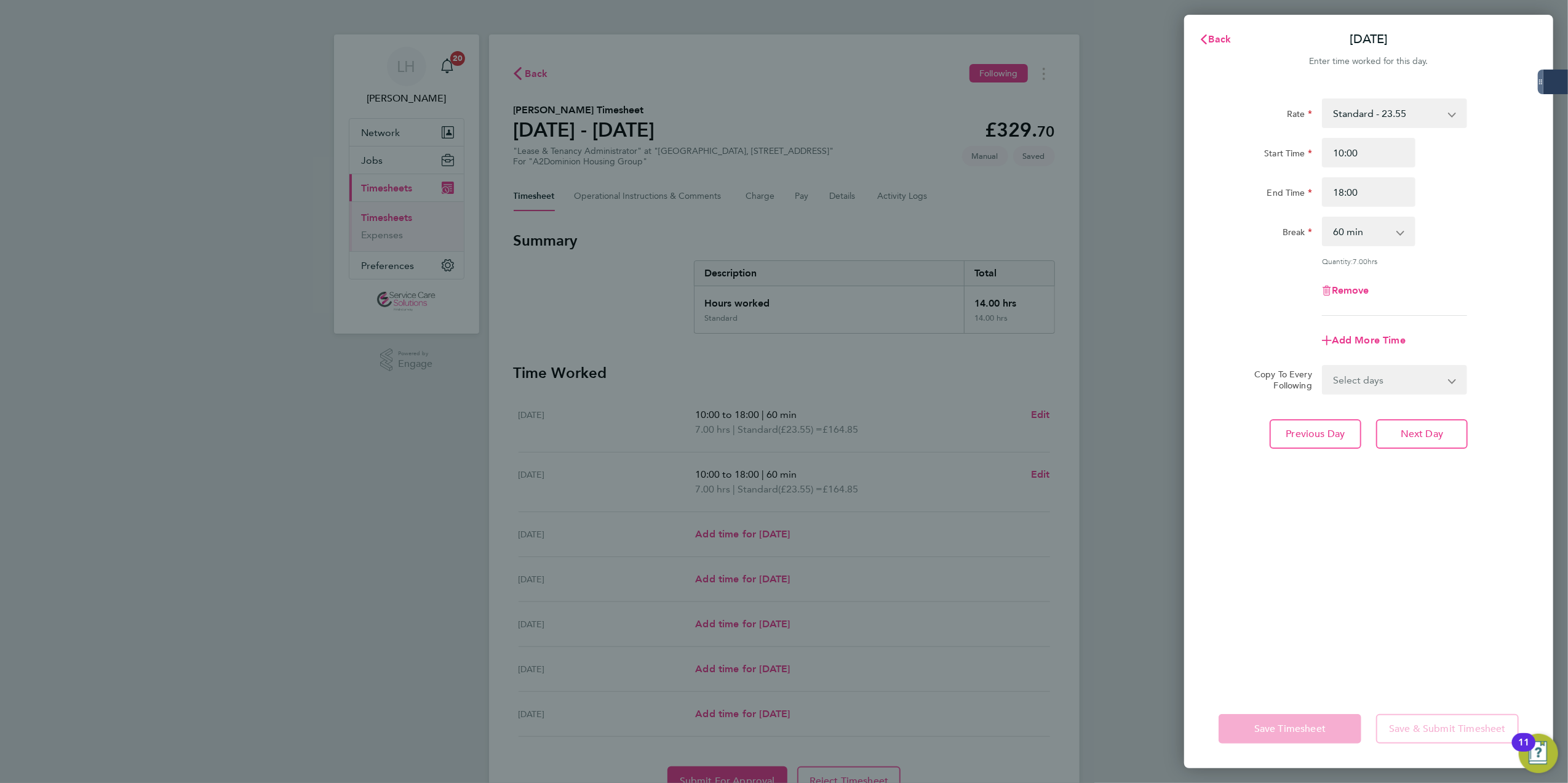
click at [1411, 375] on select "Select days Day Weekday (Mon-Fri) Weekend (Sat-Sun) [DATE] [DATE] [DATE] [DATE]…" at bounding box center [1388, 379] width 129 height 27
select select "WED"
click at [1323, 366] on select "Select days Day Weekday (Mon-Fri) Weekend (Sat-Sun) [DATE] [DATE] [DATE] [DATE]…" at bounding box center [1388, 379] width 129 height 27
select select "[DATE]"
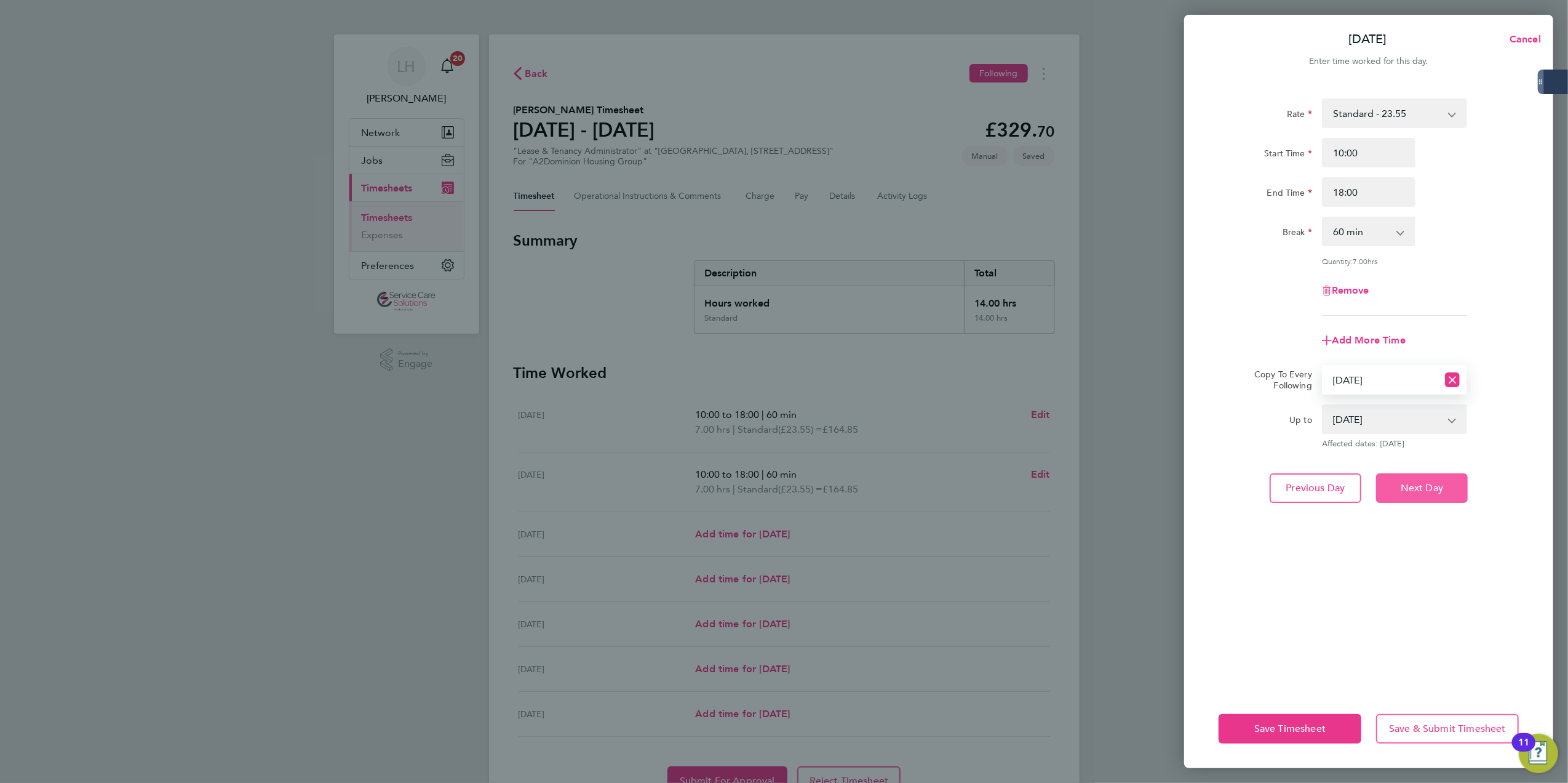
click at [1449, 488] on button "Next Day" at bounding box center [1421, 488] width 92 height 29
select select "0: null"
select select "60"
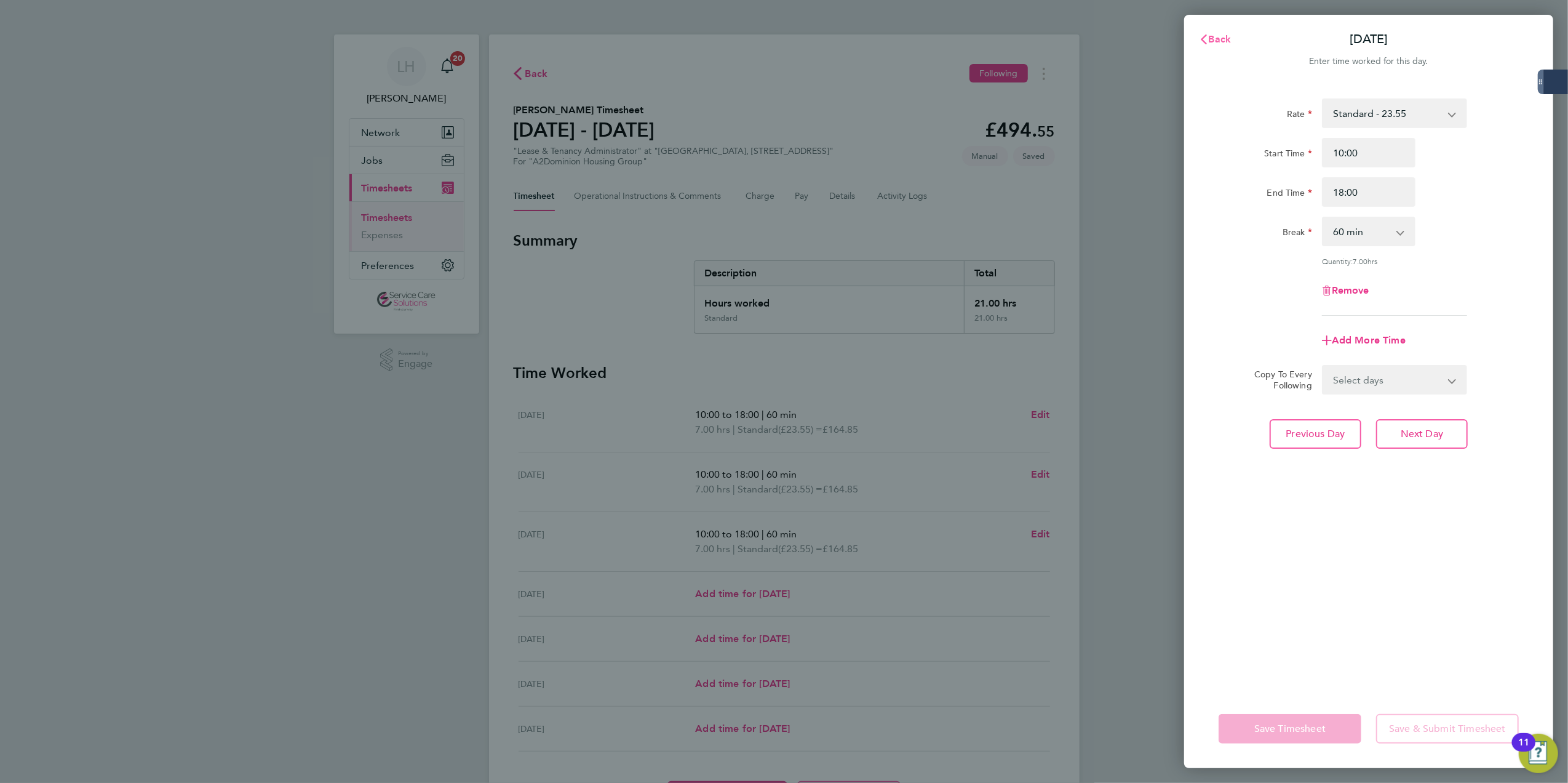
click at [1216, 30] on button "Back" at bounding box center [1215, 39] width 57 height 24
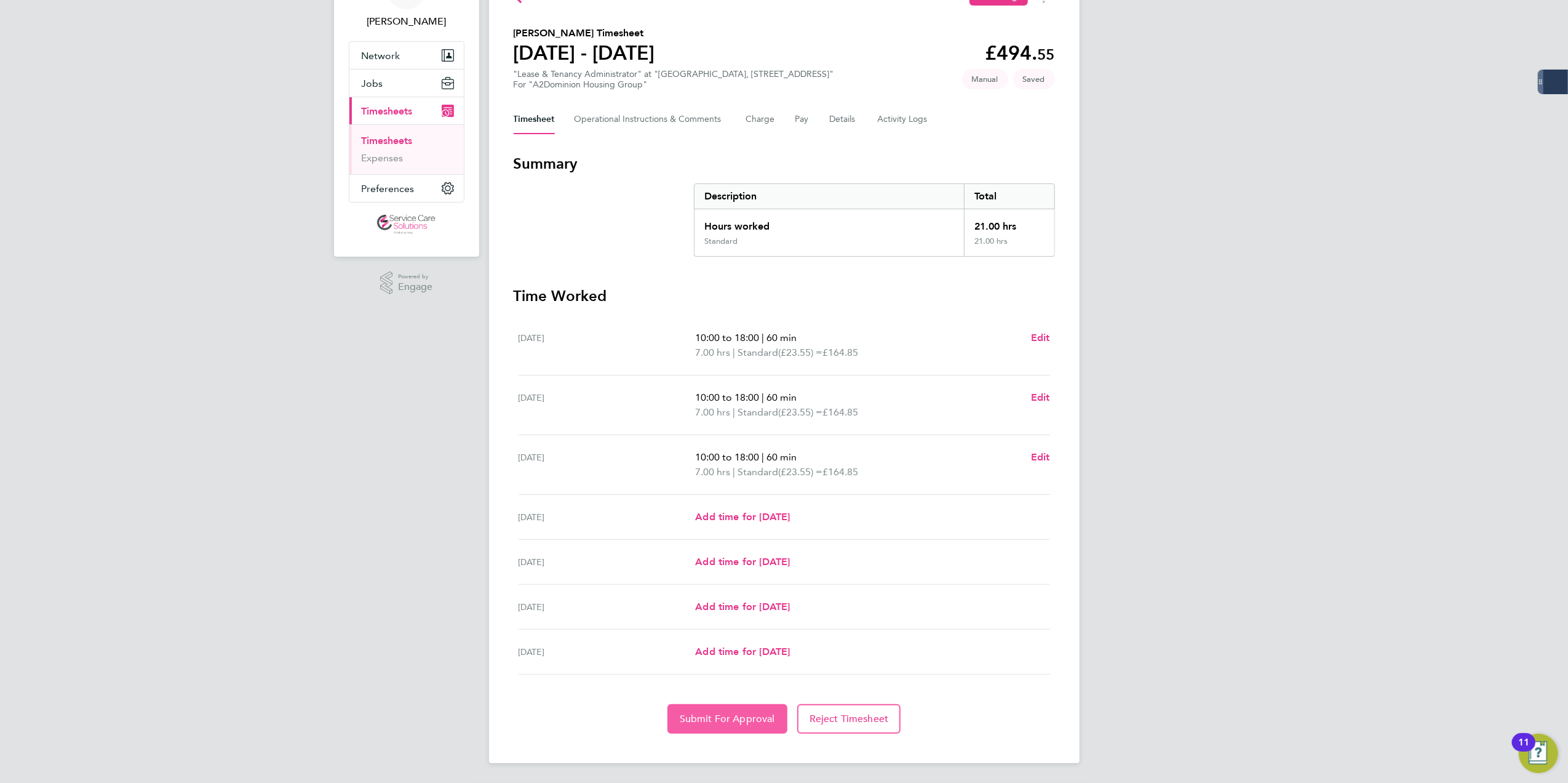
click at [713, 717] on span "Submit For Approval" at bounding box center [727, 719] width 95 height 13
drag, startPoint x: 857, startPoint y: 99, endPoint x: 832, endPoint y: 129, distance: 39.1
click at [857, 99] on div "Back Following [PERSON_NAME] Timesheet [DATE] - [DATE] £494. 55 "Lease & Tenanc…" at bounding box center [784, 360] width 590 height 805
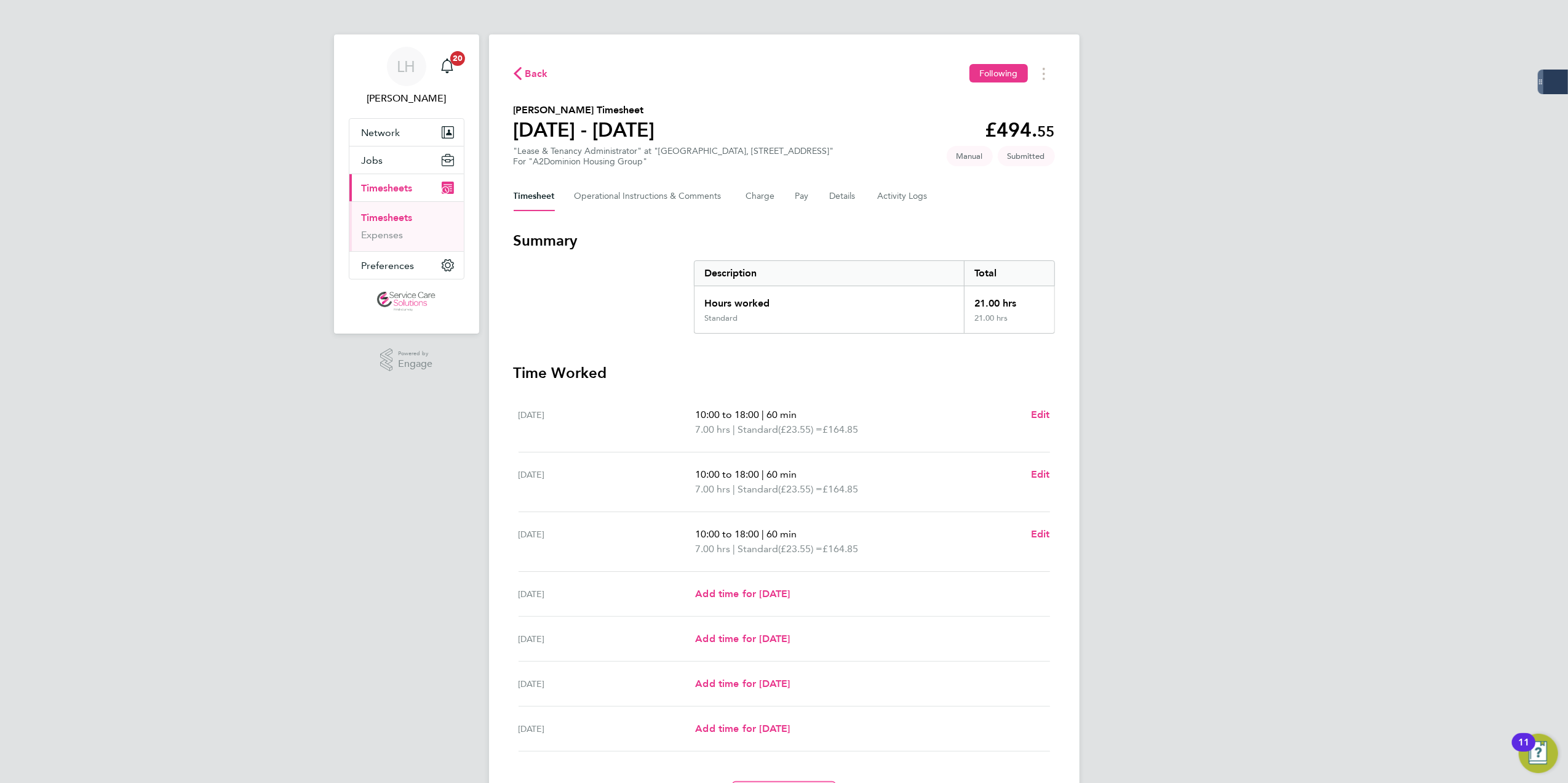
scroll to position [78, 0]
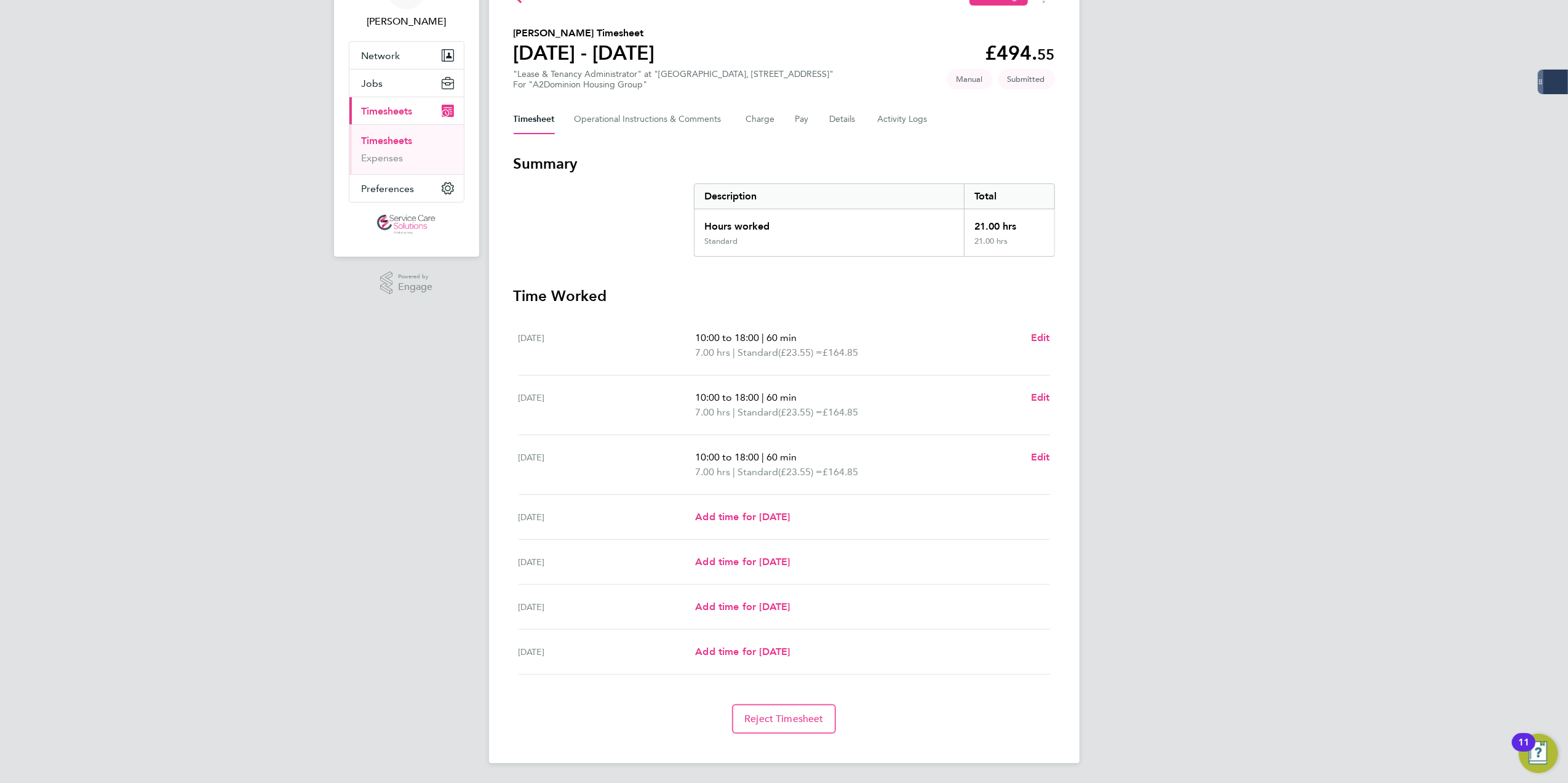
click at [408, 135] on link "Timesheets" at bounding box center [387, 141] width 51 height 12
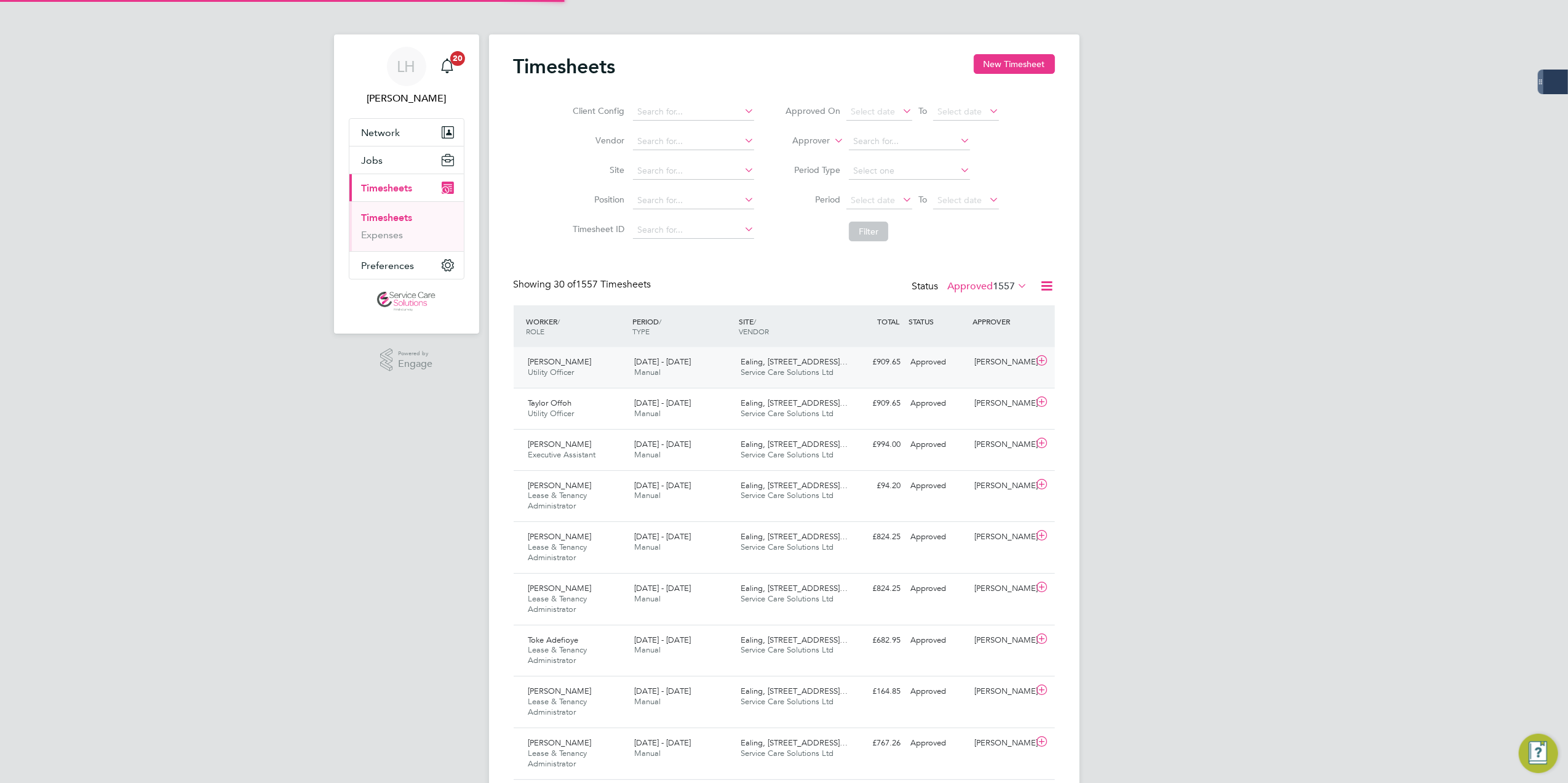
scroll to position [6, 6]
click at [962, 291] on label "Approved 1557" at bounding box center [988, 286] width 80 height 13
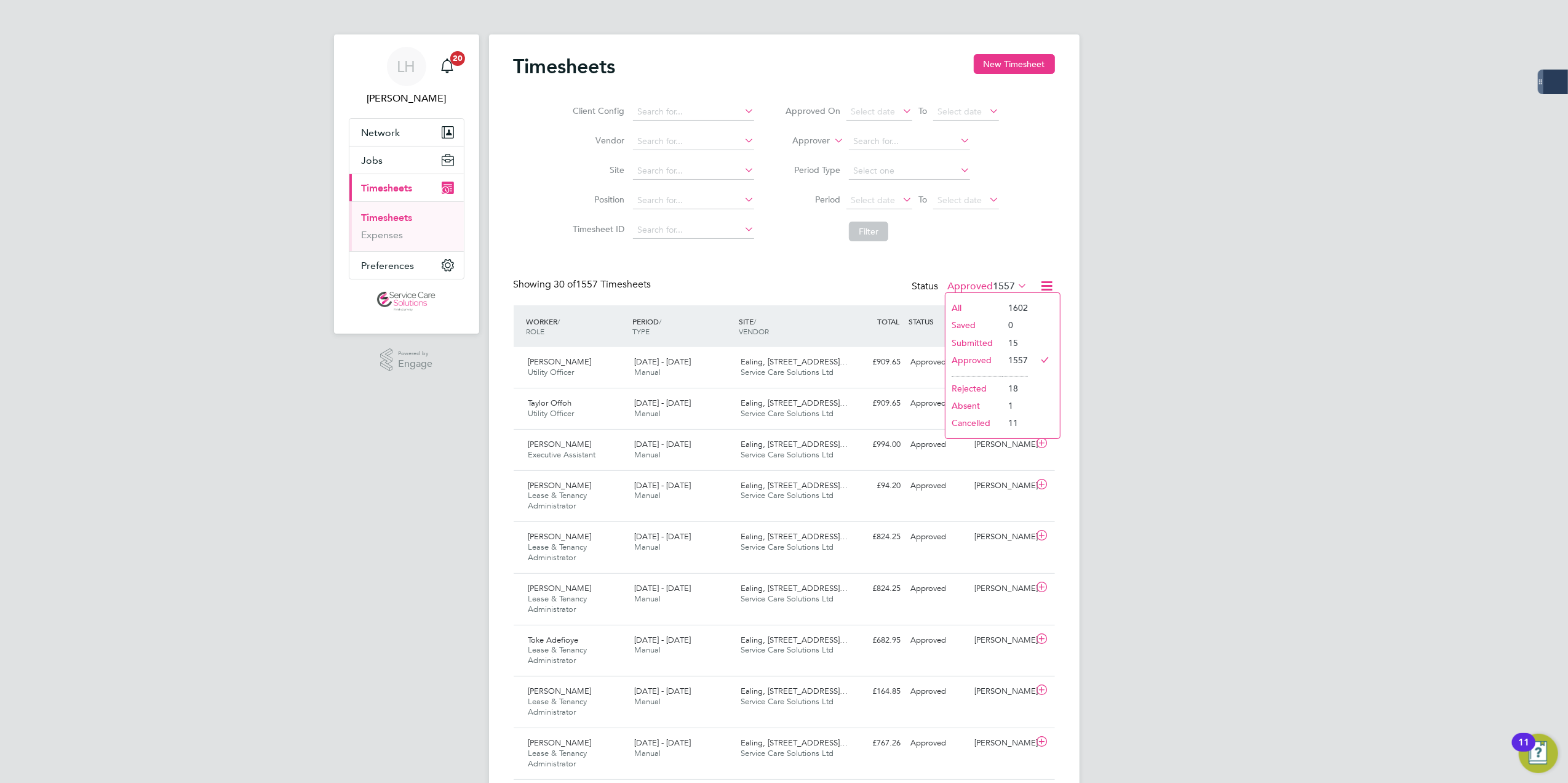
click at [980, 342] on li "Submitted" at bounding box center [974, 343] width 57 height 17
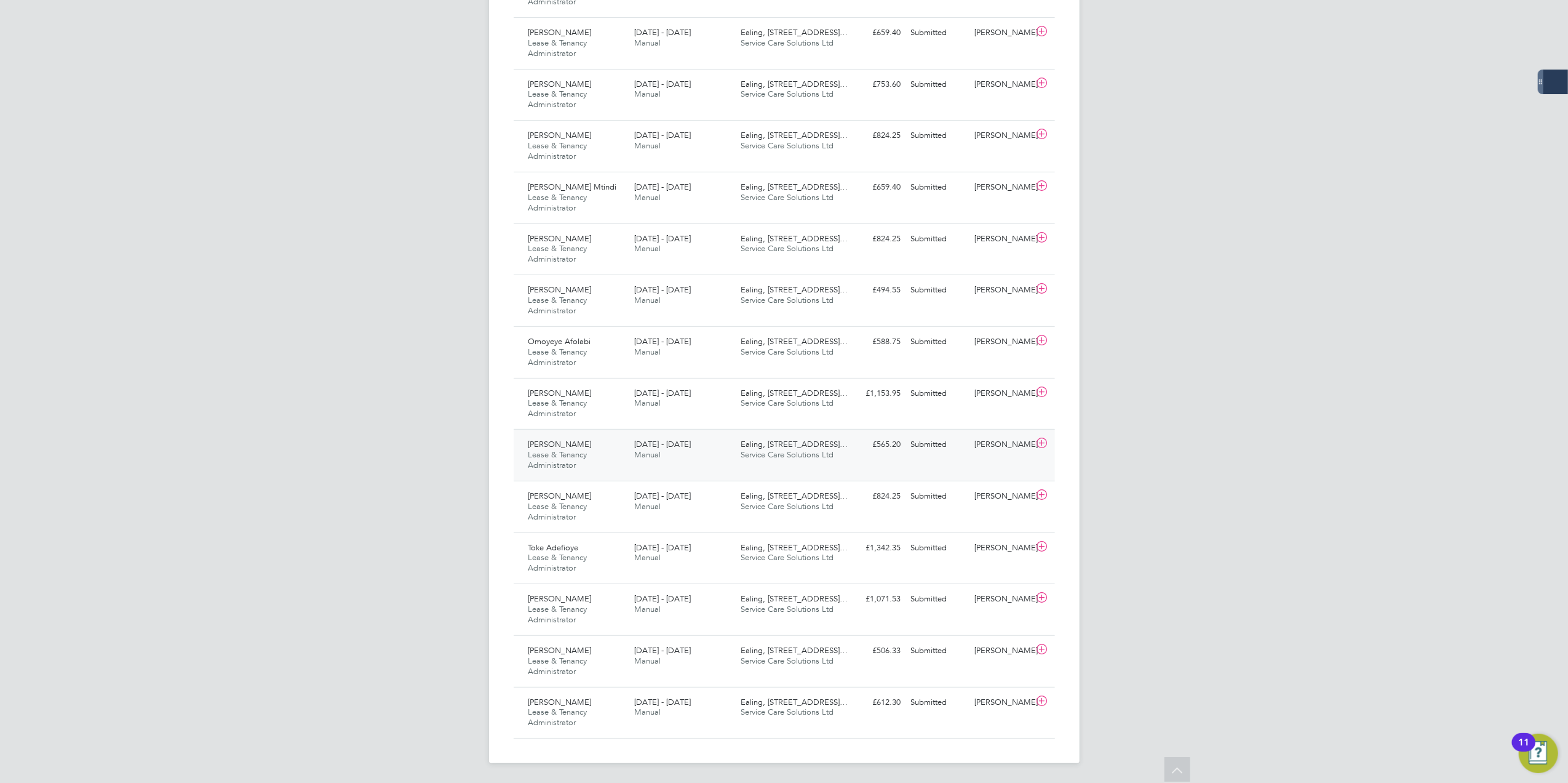
click at [621, 461] on div "[PERSON_NAME] Lease & Tenancy Administrator [DATE] - [DATE]" at bounding box center [576, 455] width 106 height 41
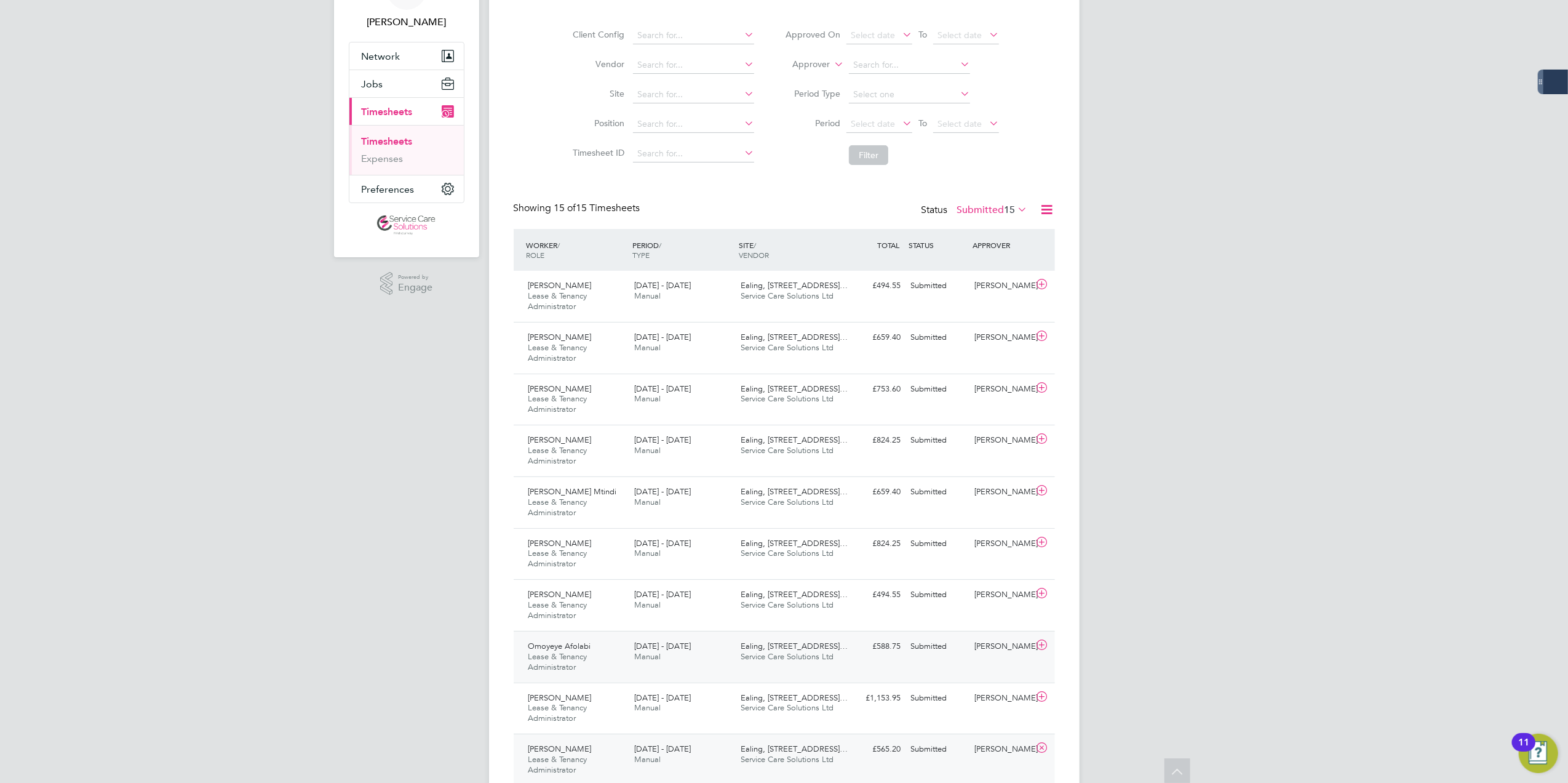
scroll to position [0, 0]
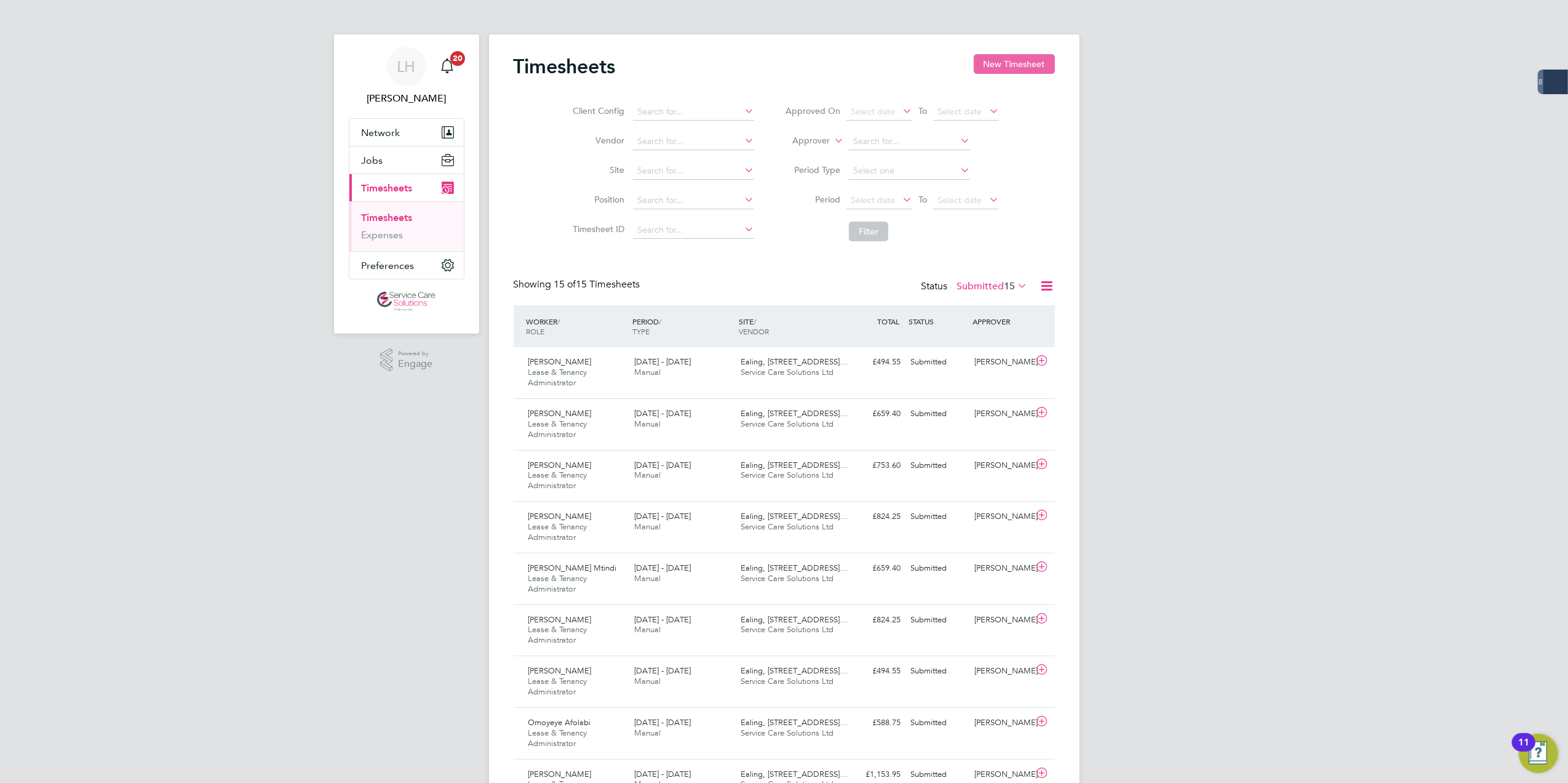
click at [1013, 74] on button "New Timesheet" at bounding box center [1014, 64] width 81 height 20
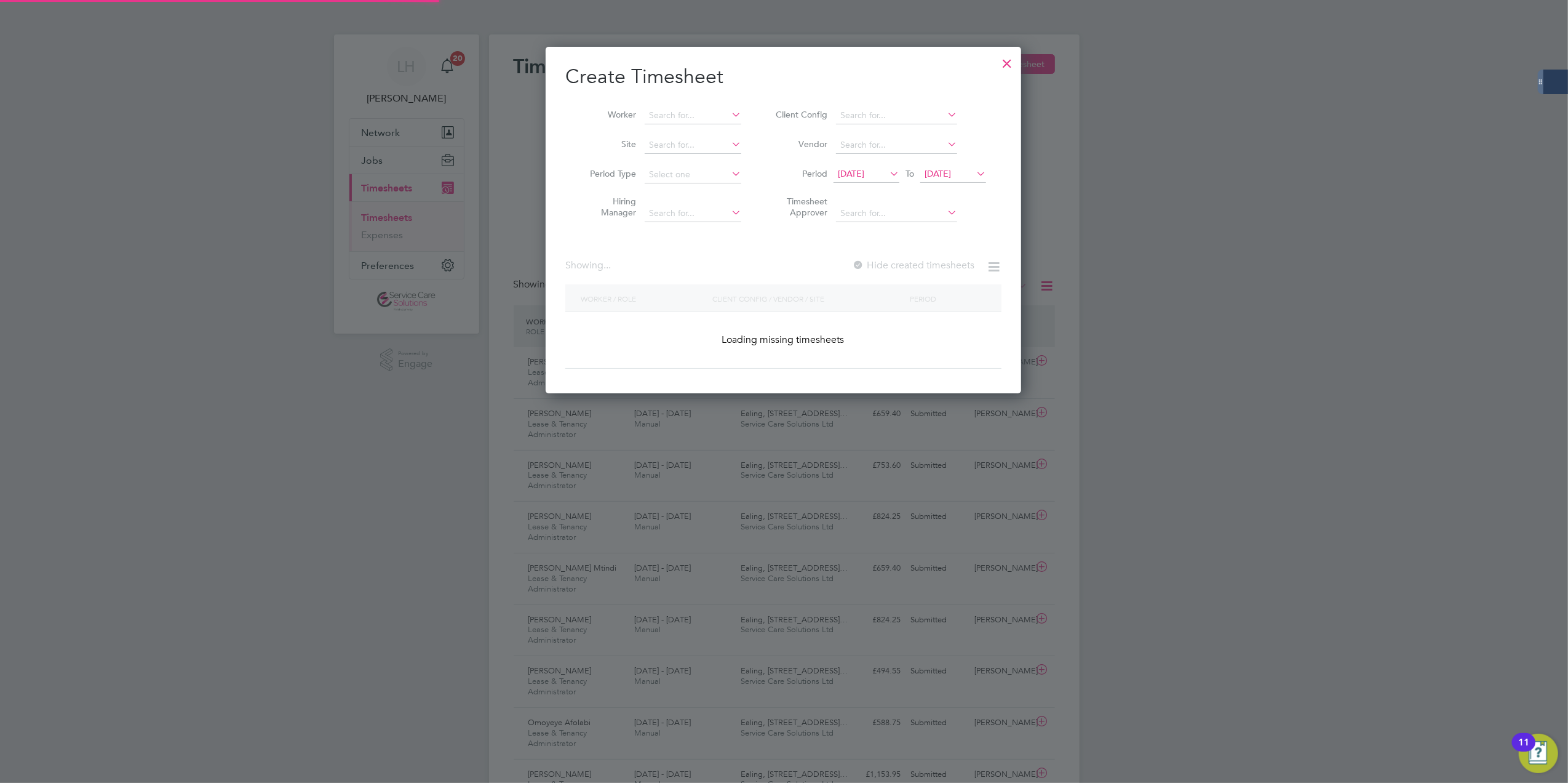
click at [1009, 62] on div at bounding box center [1007, 60] width 22 height 22
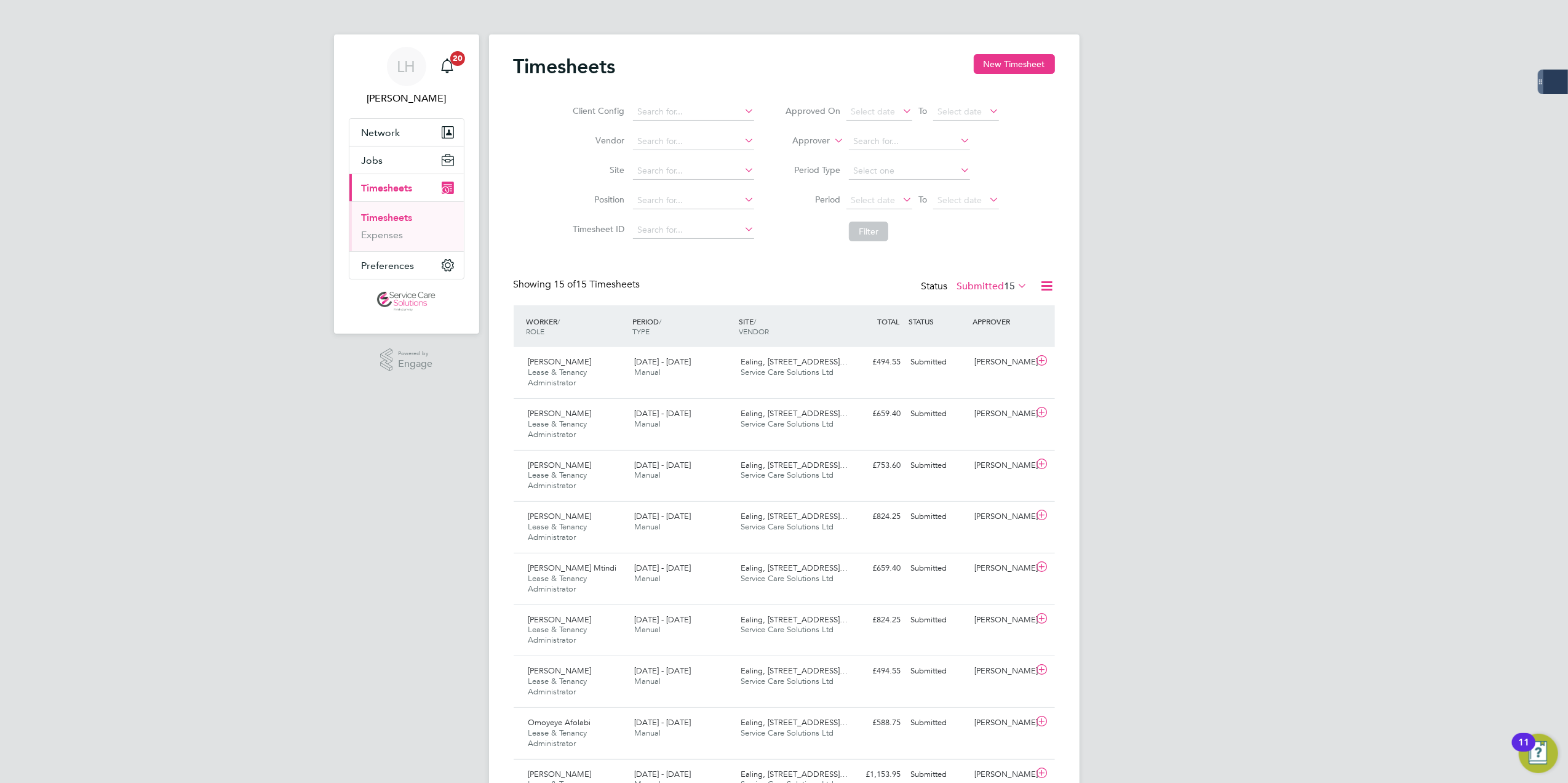
scroll to position [6, 6]
click at [1021, 47] on div "Timesheets New Timesheet Client Config Vendor Site Position Timesheet ID Approv…" at bounding box center [784, 589] width 590 height 1110
click at [1017, 55] on button "New Timesheet" at bounding box center [1014, 64] width 81 height 20
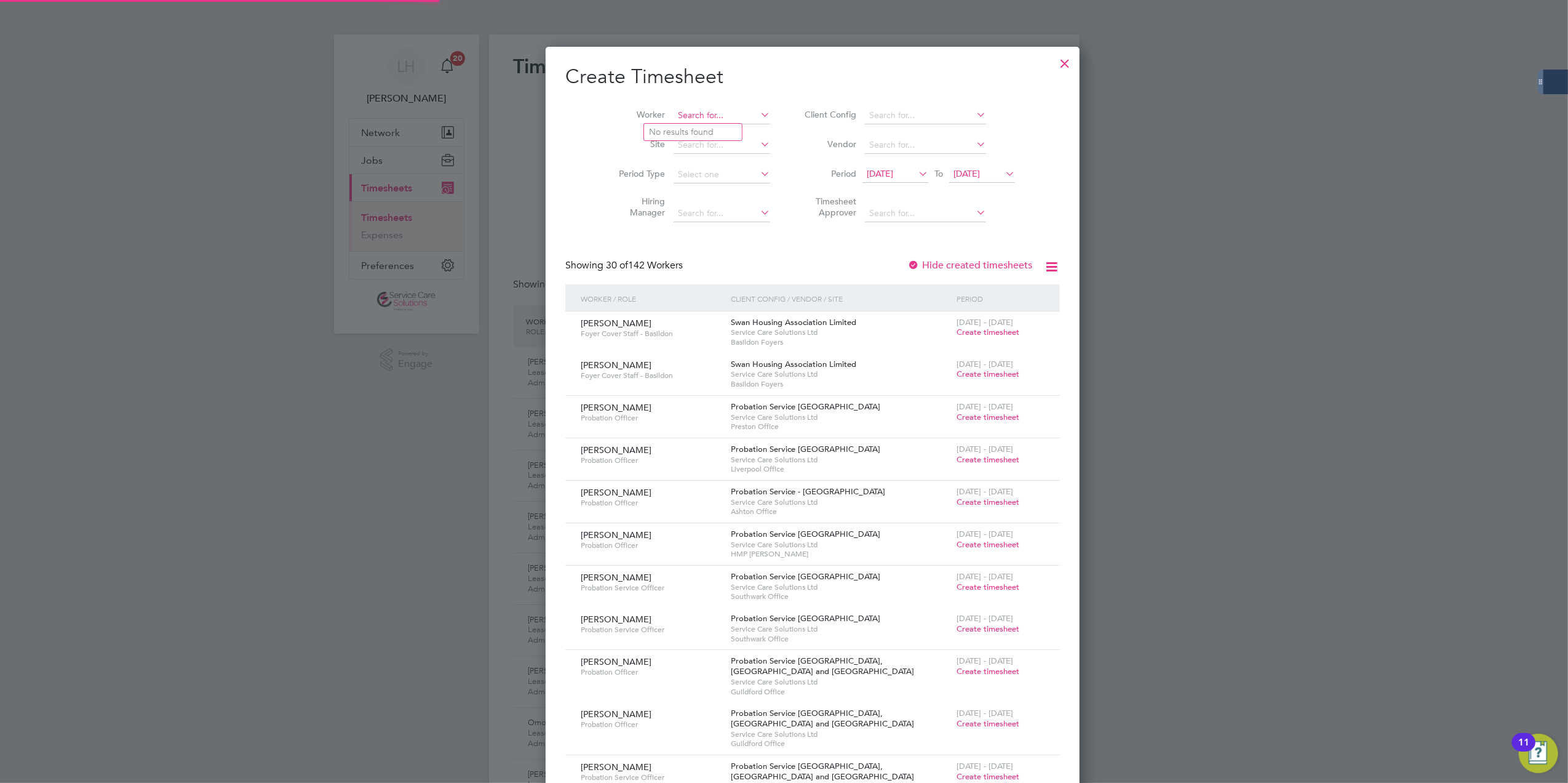
click at [673, 110] on input at bounding box center [722, 115] width 97 height 17
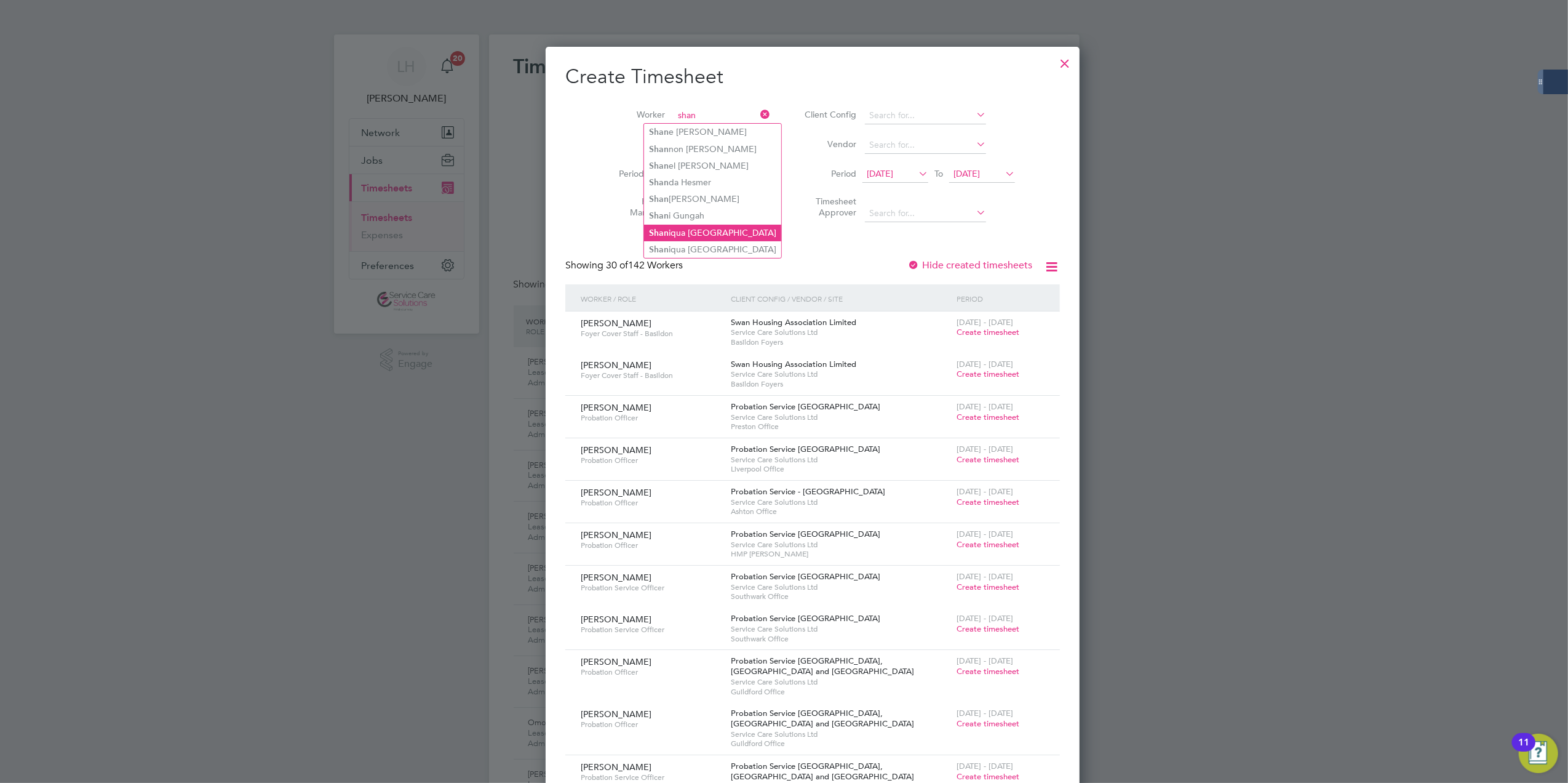
click at [709, 227] on li "Shan iqua [GEOGRAPHIC_DATA]" at bounding box center [713, 233] width 137 height 17
type input "[PERSON_NAME] Rochester"
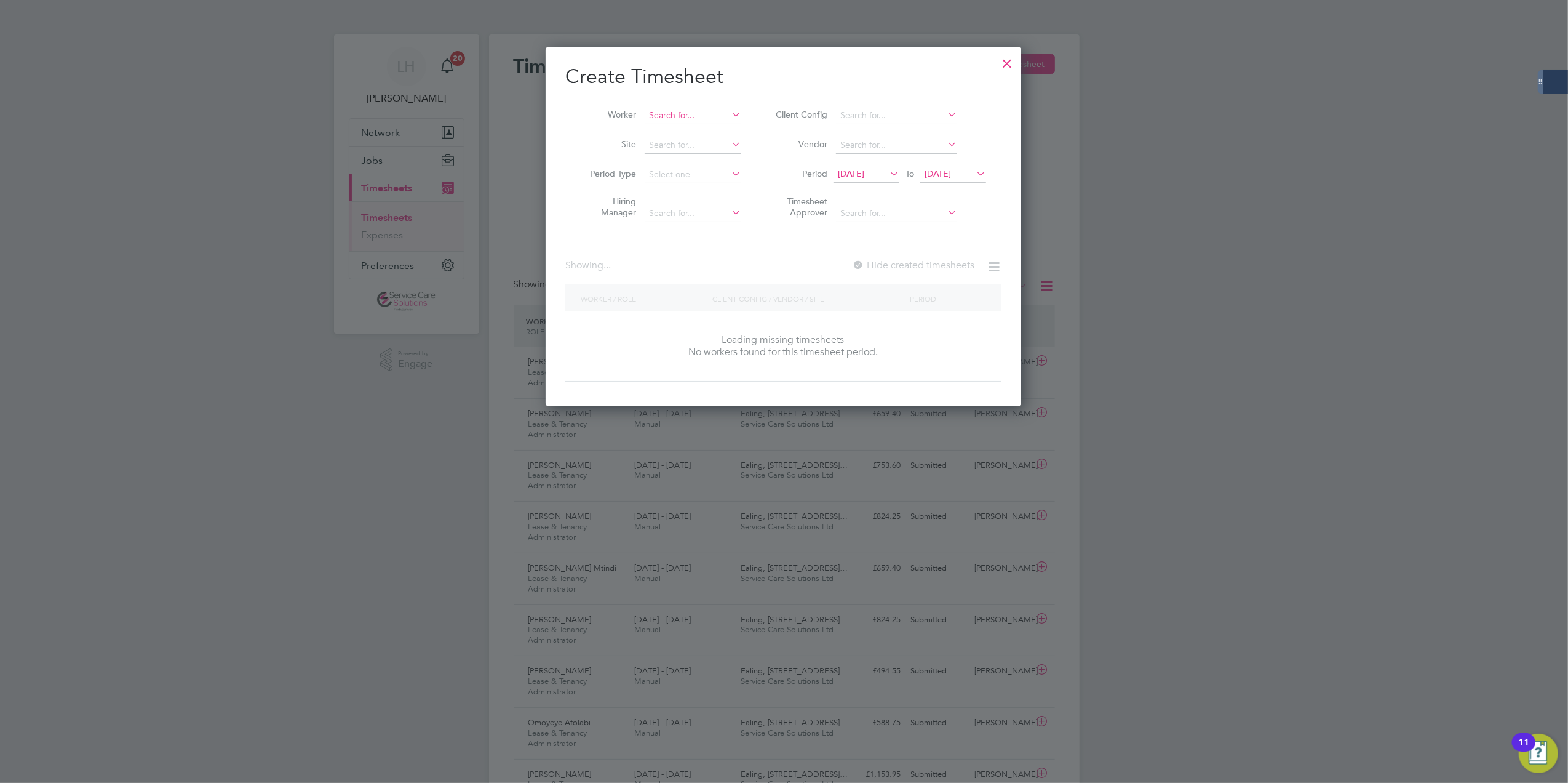
click at [692, 107] on input at bounding box center [693, 115] width 97 height 17
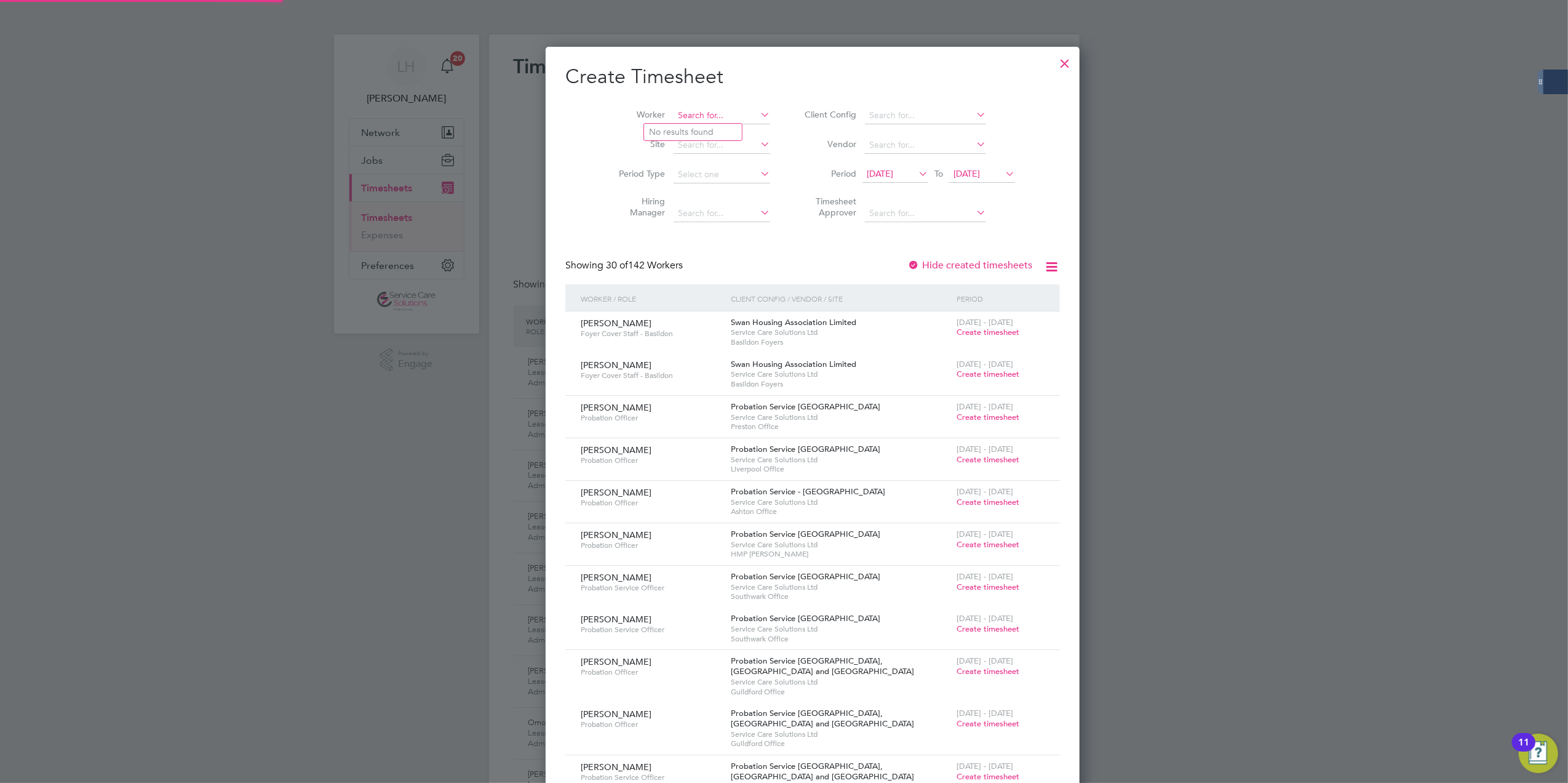
click at [704, 112] on input at bounding box center [722, 115] width 97 height 17
click at [721, 248] on li "Shan iqua [GEOGRAPHIC_DATA]" at bounding box center [713, 250] width 137 height 17
type input "[PERSON_NAME] Rochester"
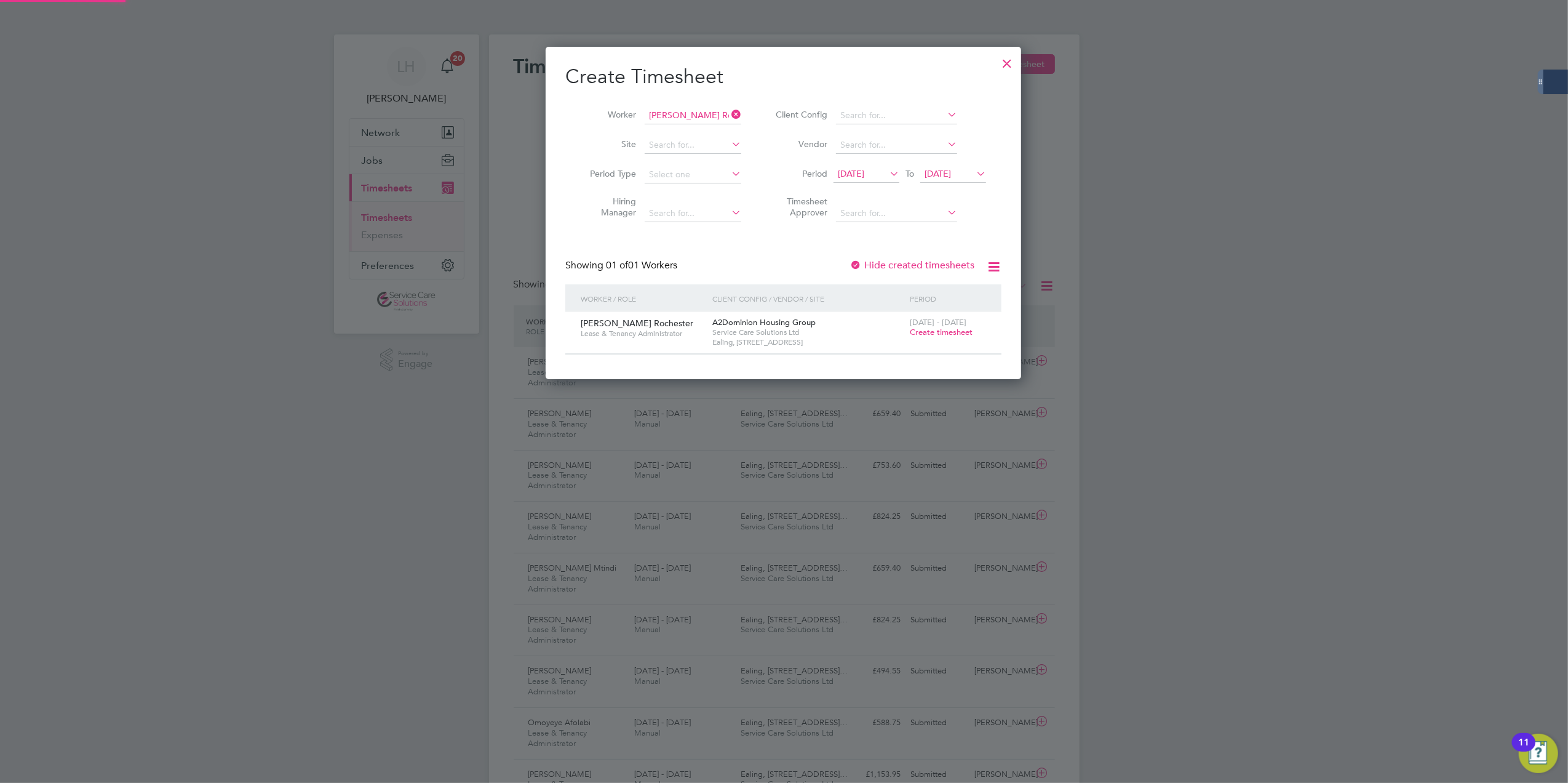
click at [946, 334] on span "Create timesheet" at bounding box center [941, 332] width 63 height 10
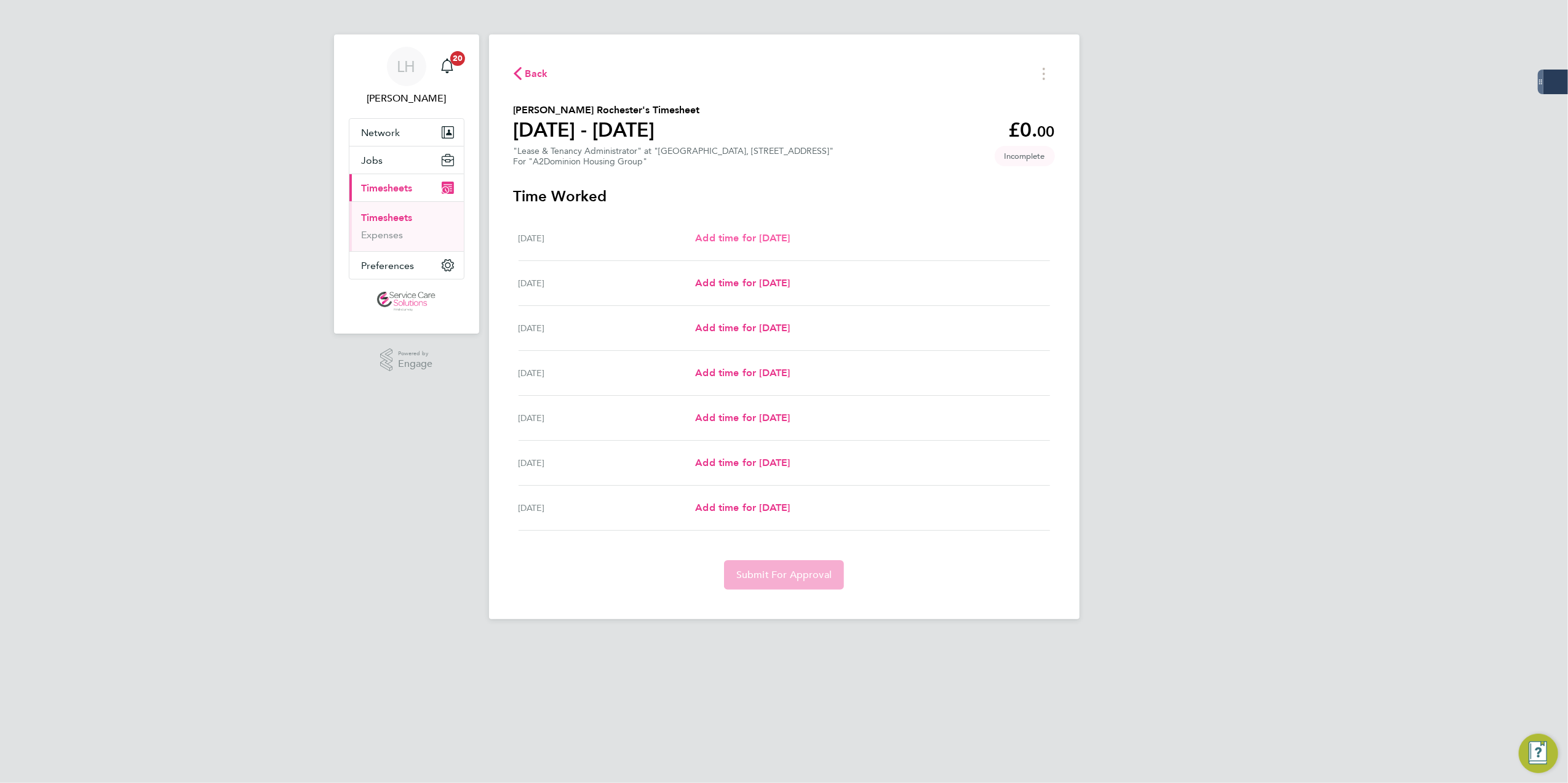
click at [767, 240] on span "Add time for [DATE]" at bounding box center [742, 238] width 94 height 12
select select "30"
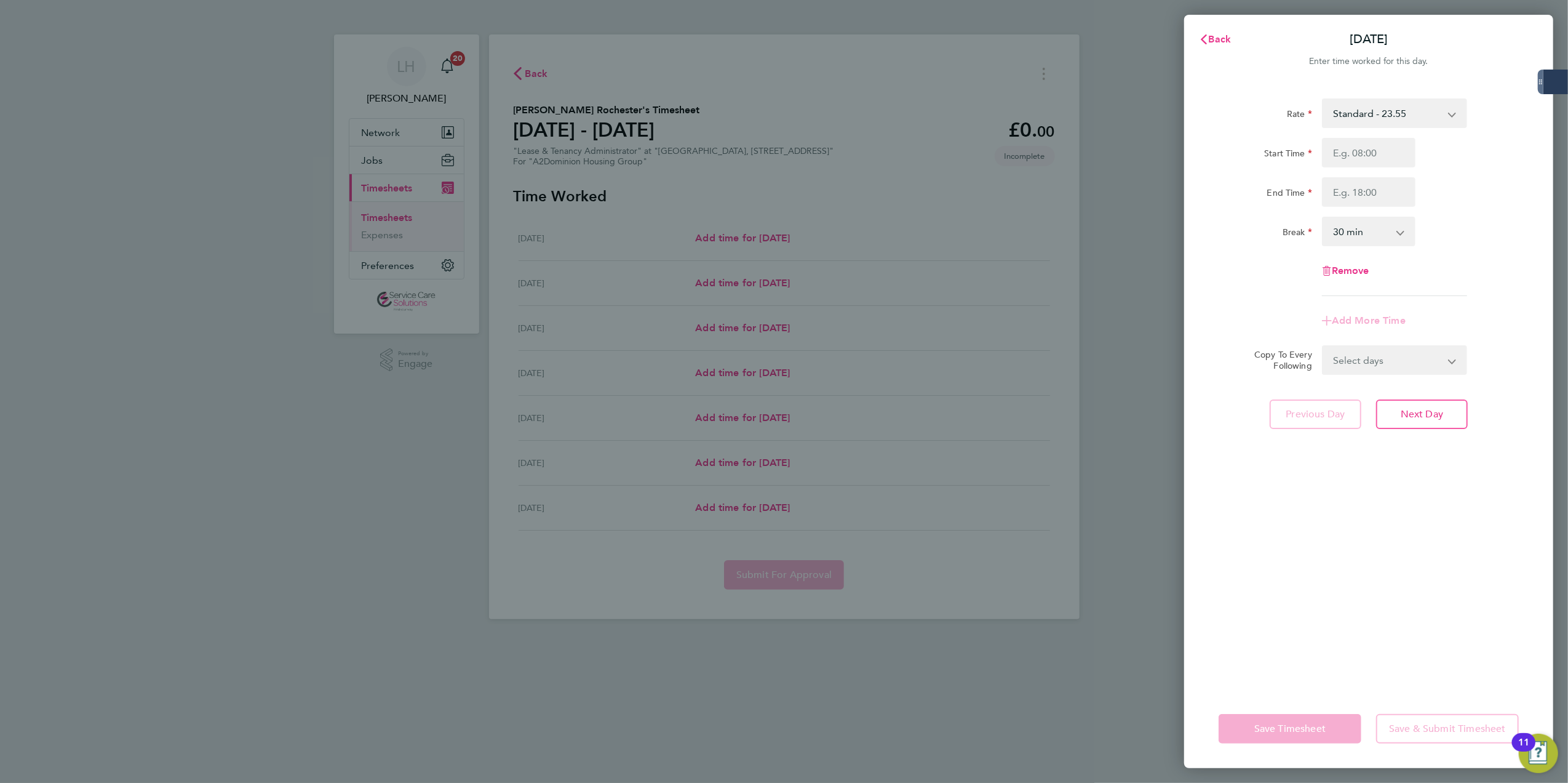
click at [1418, 166] on div at bounding box center [1369, 153] width 104 height 29
click at [1407, 159] on input "Start Time" at bounding box center [1369, 153] width 94 height 29
type input "09:00"
type input "17:00"
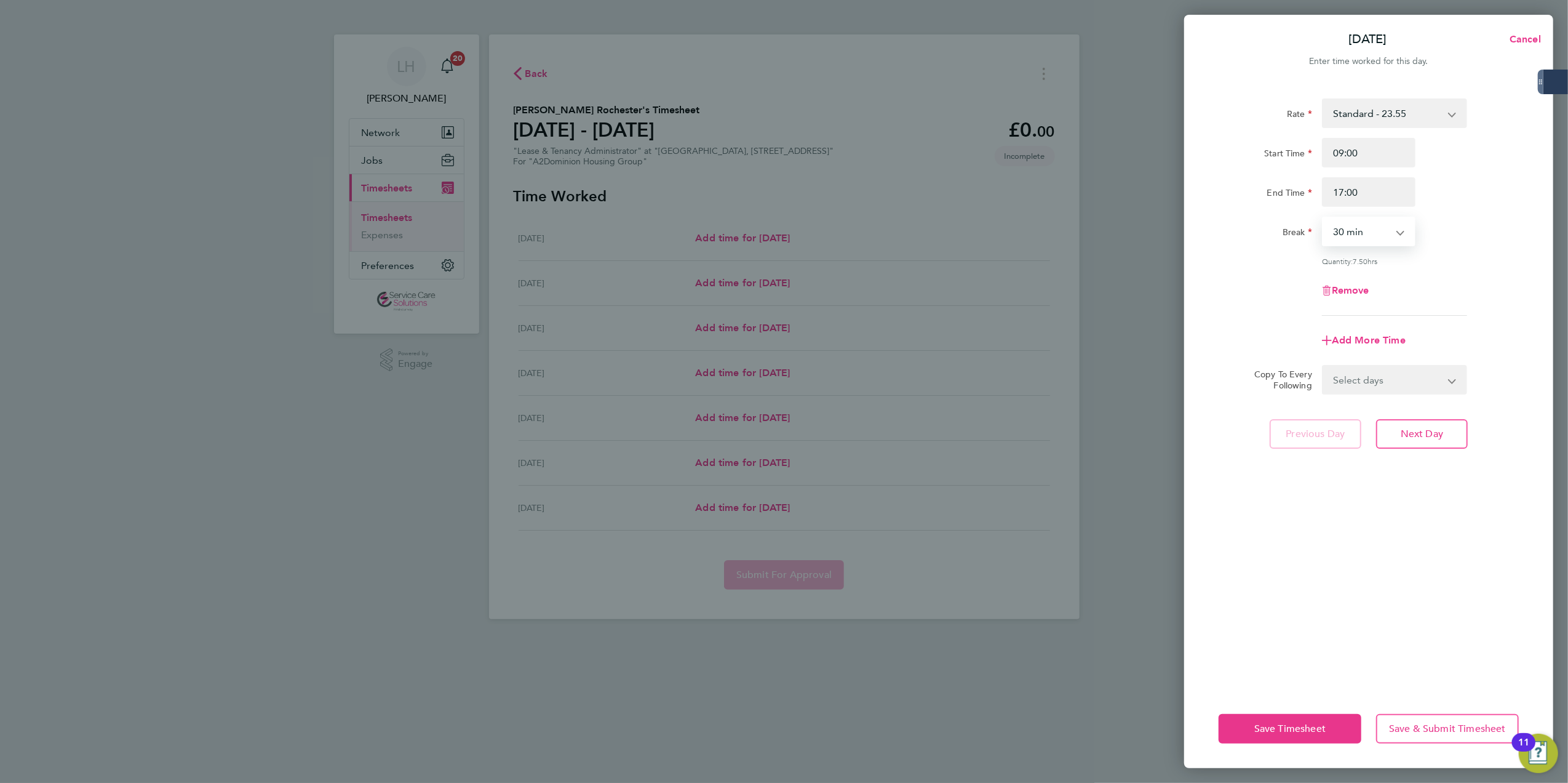
select select "60"
click at [1381, 374] on select "Select days Day Weekday (Mon-Fri) Weekend (Sat-Sun) [DATE] [DATE] [DATE] [DATE]…" at bounding box center [1388, 379] width 129 height 27
select select "WEEKDAY"
click at [1323, 366] on select "Select days Day Weekday (Mon-Fri) Weekend (Sat-Sun) [DATE] [DATE] [DATE] [DATE]…" at bounding box center [1388, 379] width 129 height 27
select select "[DATE]"
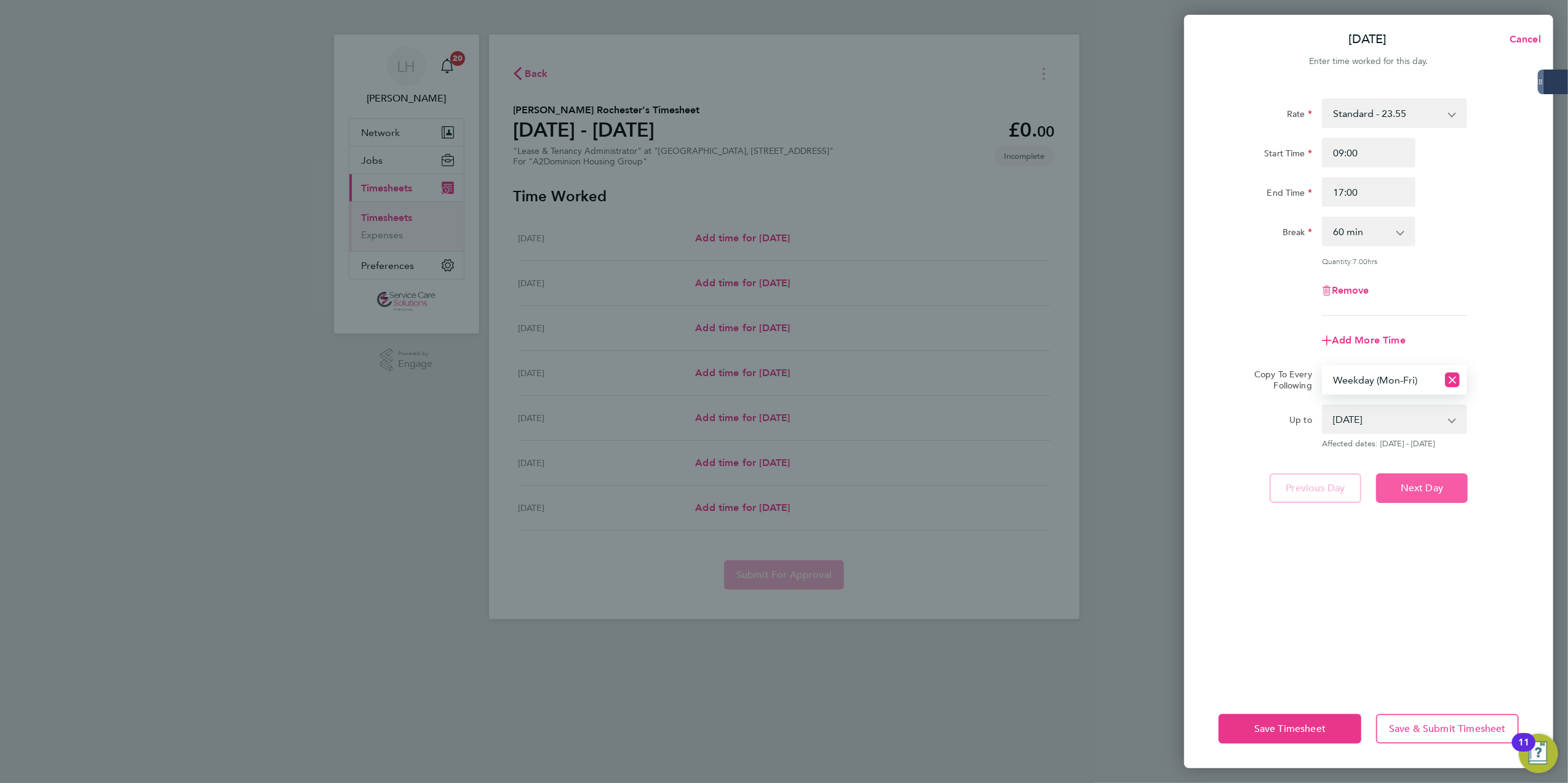
click at [1418, 491] on span "Next Day" at bounding box center [1422, 488] width 43 height 13
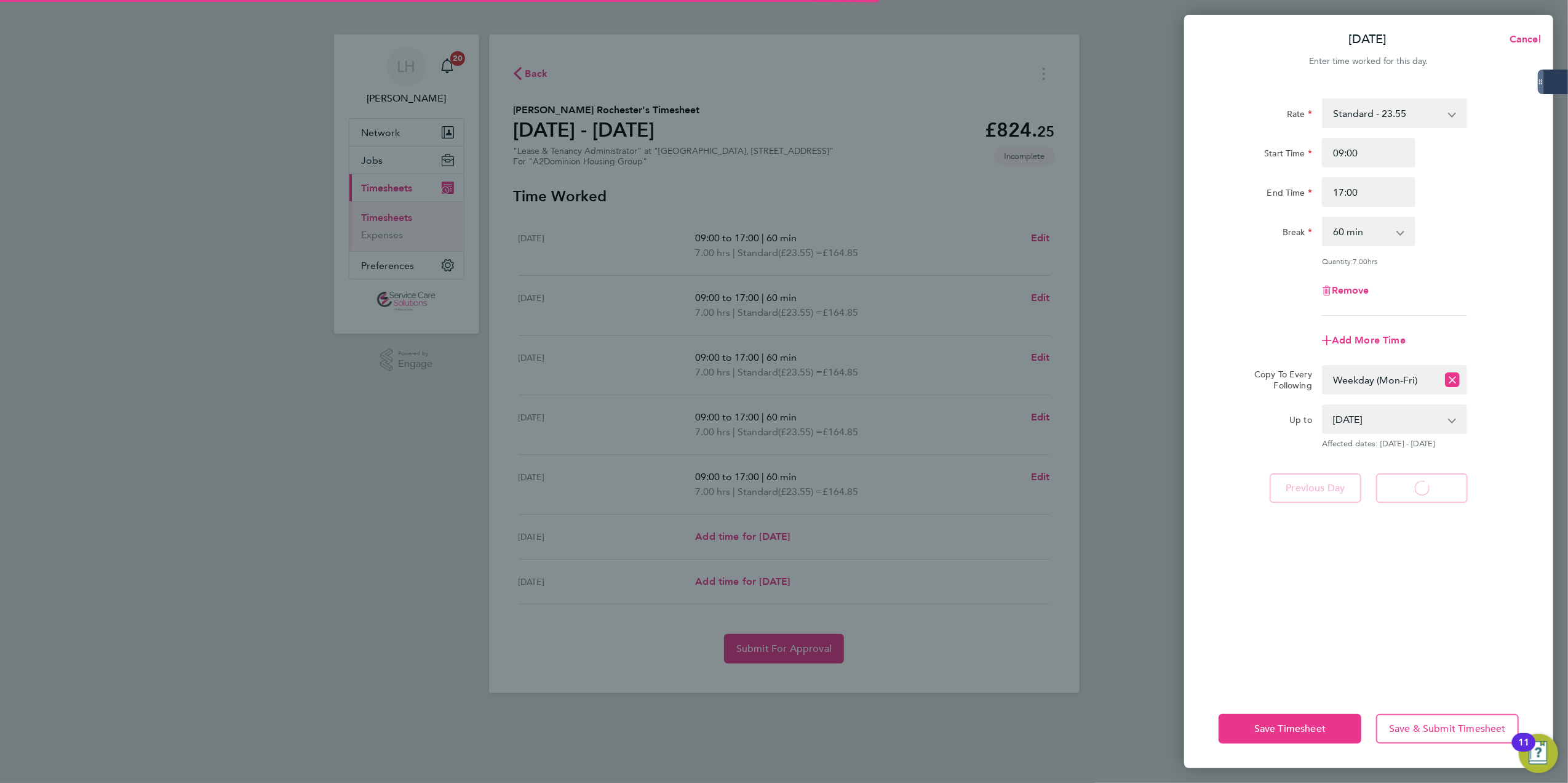
select select "60"
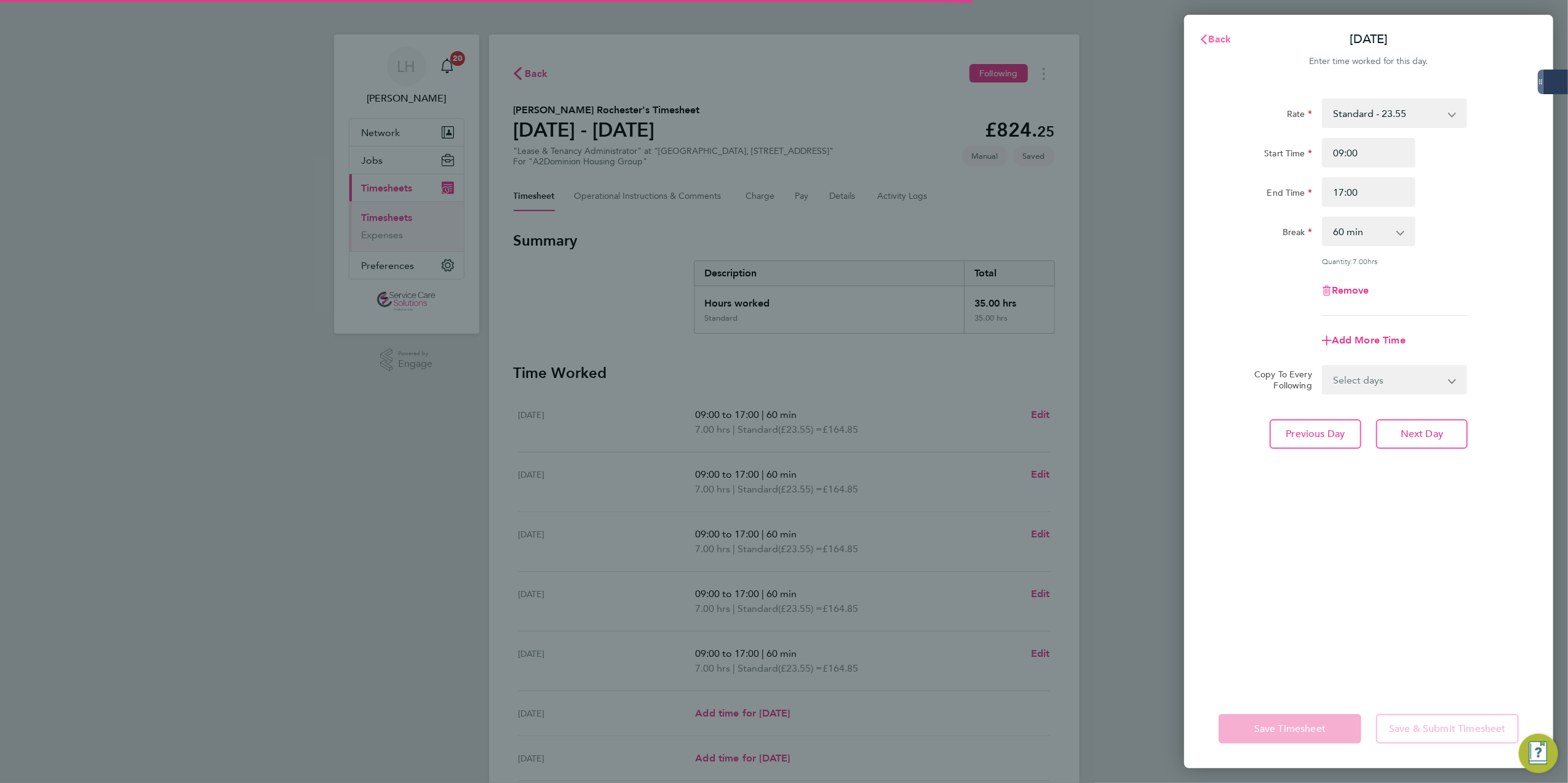
click at [1204, 34] on icon "button" at bounding box center [1204, 39] width 10 height 10
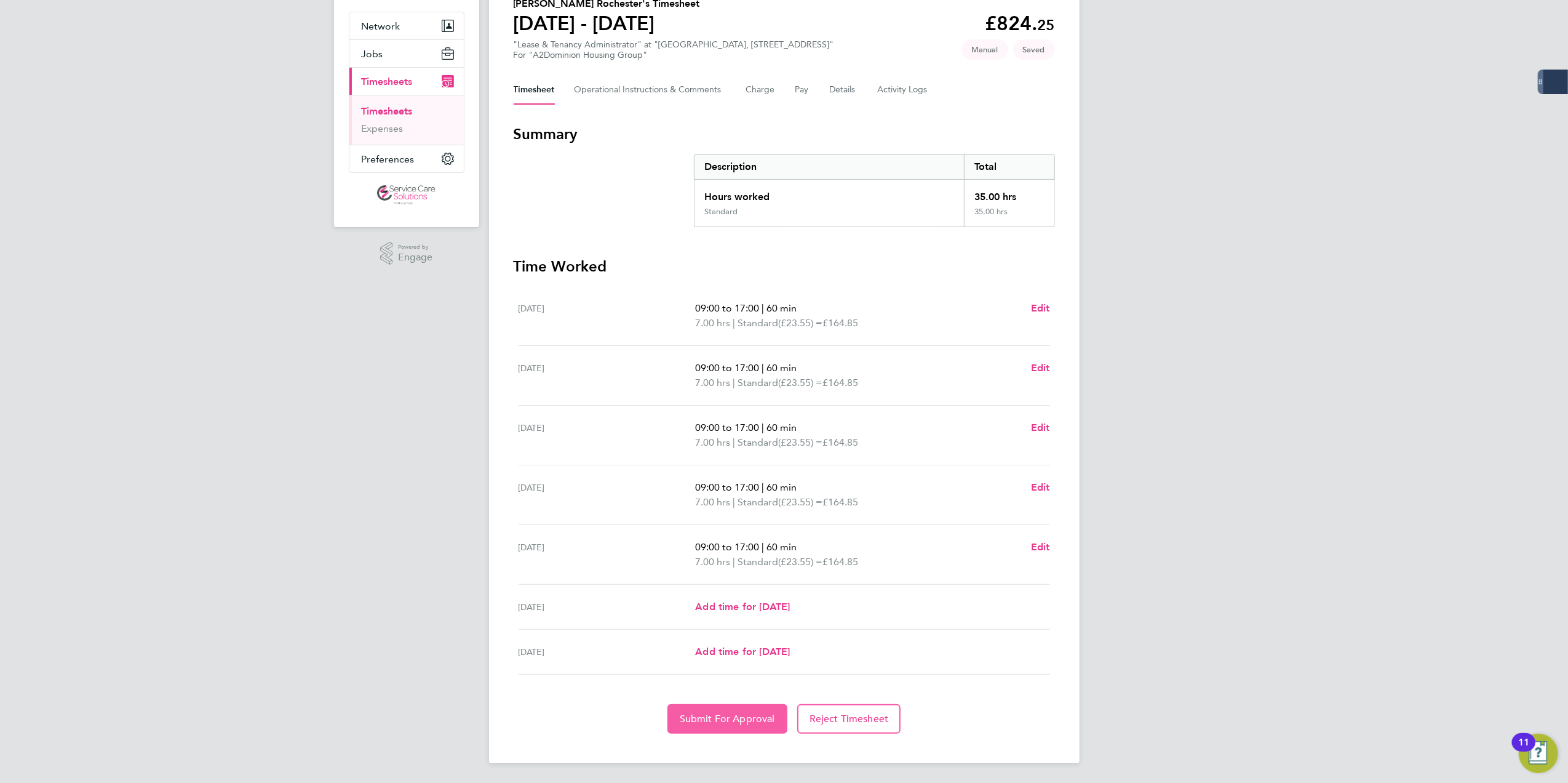
click at [712, 717] on span "Submit For Approval" at bounding box center [727, 719] width 95 height 13
